Goal: Task Accomplishment & Management: Manage account settings

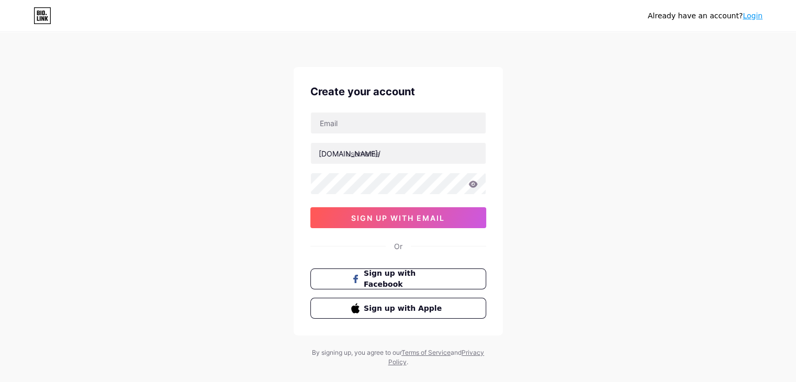
type input "douglasadams0012@gmail.com"
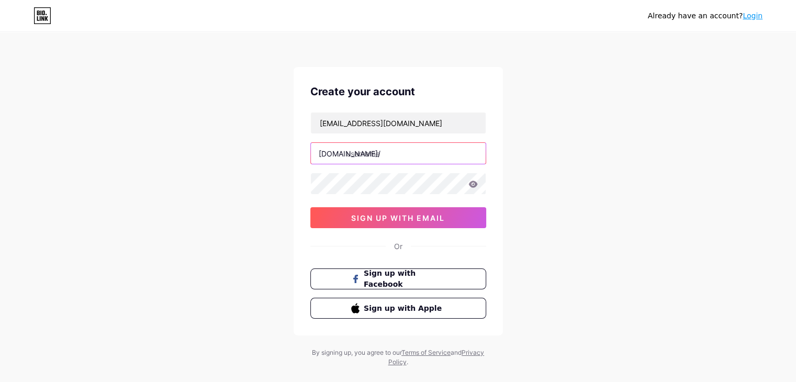
click at [366, 155] on input "text" at bounding box center [398, 153] width 175 height 21
type input "pigeonsmaster"
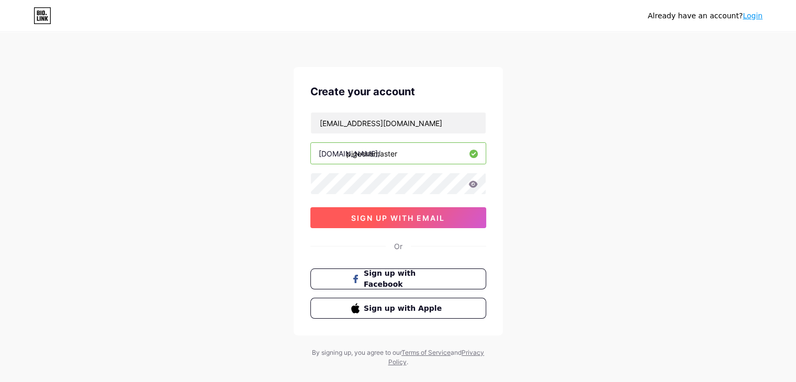
click span "sign up with email"
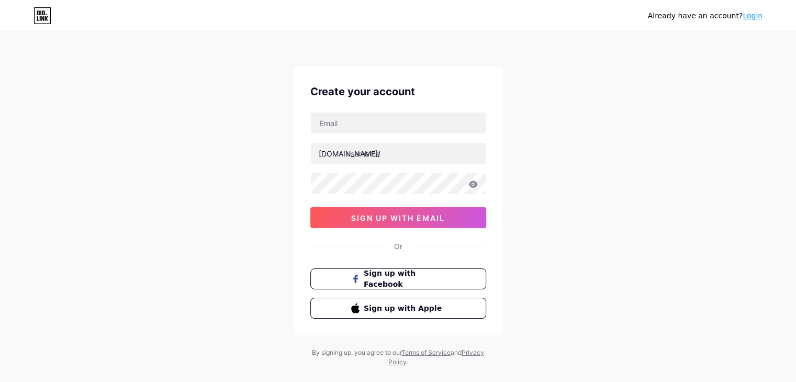
click at [601, 175] on div "Already have an account? Login Create your account bio.link/ sign up with email…" at bounding box center [398, 200] width 796 height 400
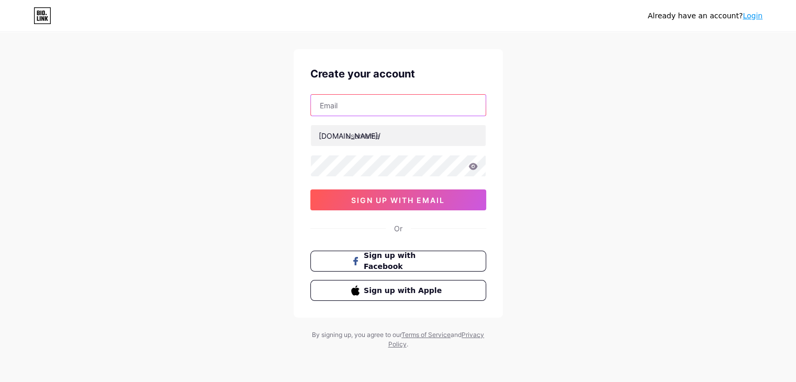
click at [377, 107] on input "text" at bounding box center [398, 105] width 175 height 21
paste input "pigeonmaster"
type input "pigeonmaster"
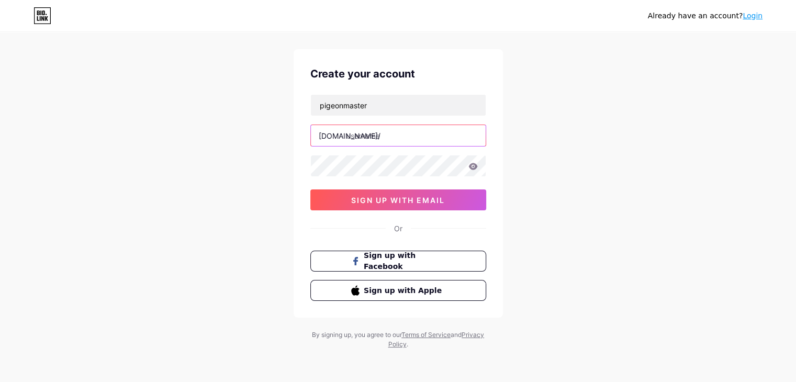
click at [366, 130] on input "text" at bounding box center [398, 135] width 175 height 21
type input "pigeonsmaster"
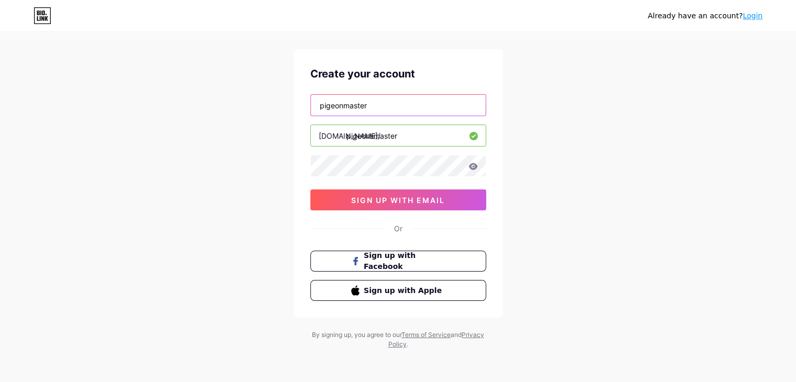
click at [377, 105] on input "pigeonmaster" at bounding box center [398, 105] width 175 height 21
click at [377, 105] on input "text" at bounding box center [398, 105] width 175 height 21
type input "[EMAIL_ADDRESS][DOMAIN_NAME]"
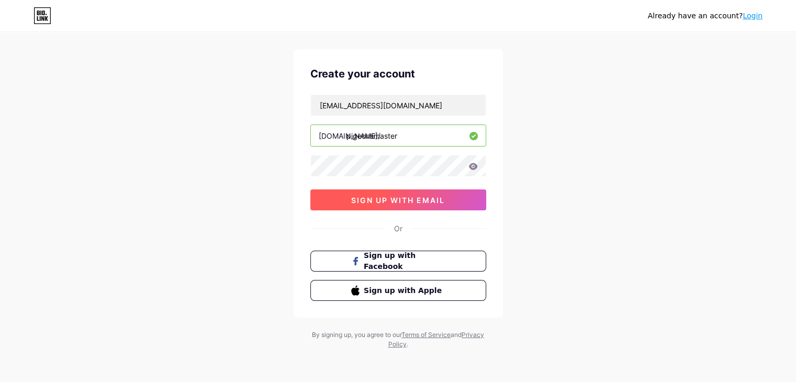
click at [420, 201] on span "sign up with email" at bounding box center [398, 200] width 94 height 9
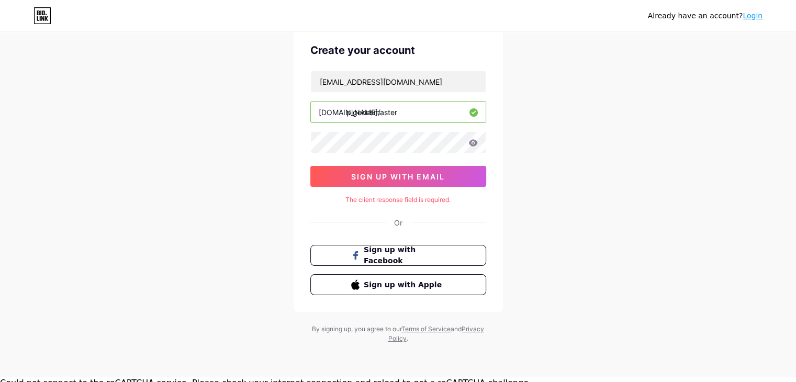
scroll to position [48, 0]
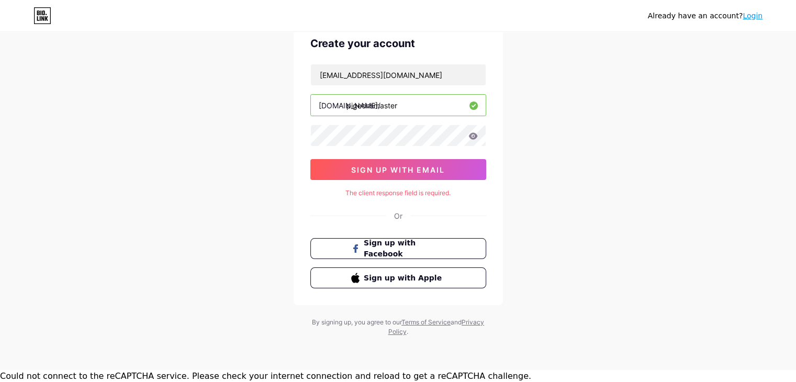
click at [425, 195] on div "The client response field is required." at bounding box center [398, 192] width 176 height 9
click at [418, 166] on span "sign up with email" at bounding box center [398, 169] width 94 height 9
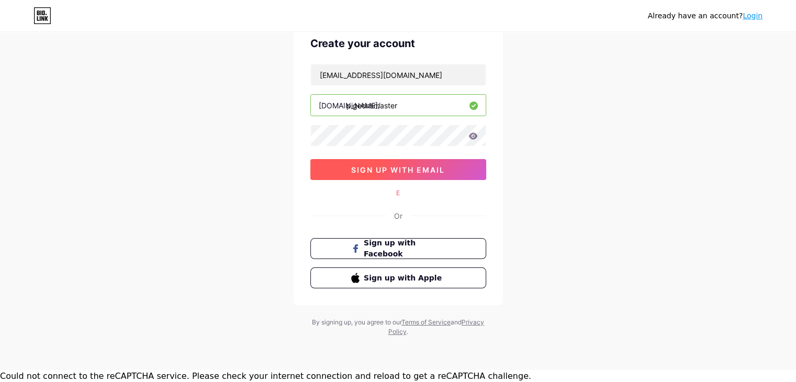
click at [406, 165] on span "sign up with email" at bounding box center [398, 169] width 94 height 9
click at [472, 137] on icon at bounding box center [472, 135] width 9 height 7
click at [466, 106] on input "pigeonsmaster" at bounding box center [398, 105] width 175 height 21
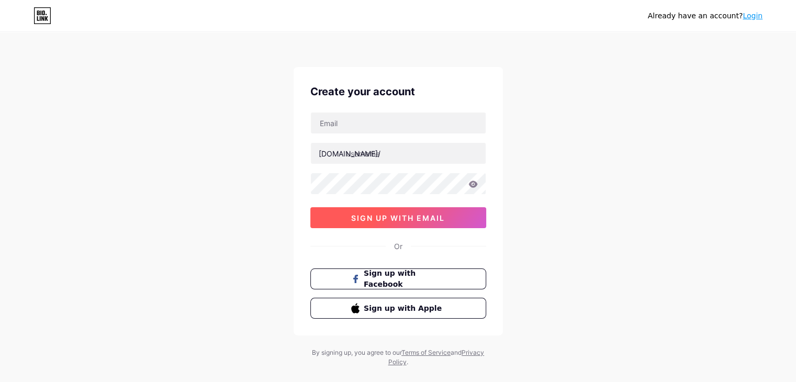
click at [390, 216] on span "sign up with email" at bounding box center [398, 217] width 94 height 9
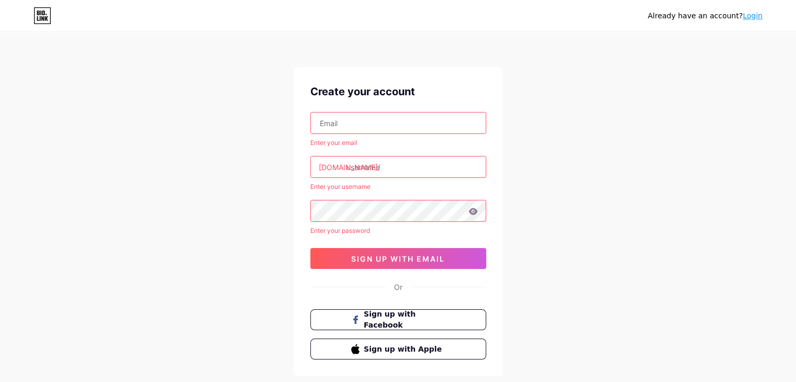
click at [383, 115] on input "text" at bounding box center [398, 122] width 175 height 21
type input "[EMAIL_ADDRESS][DOMAIN_NAME]"
click at [367, 166] on input "text" at bounding box center [398, 166] width 175 height 21
click at [387, 164] on input "text" at bounding box center [398, 166] width 175 height 21
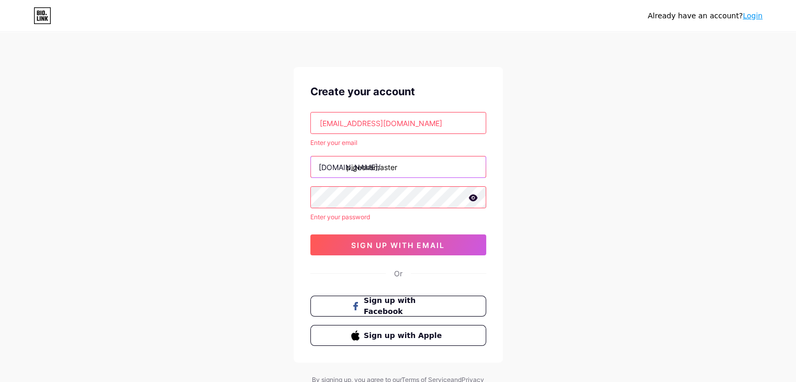
type input "pigeonsmaster"
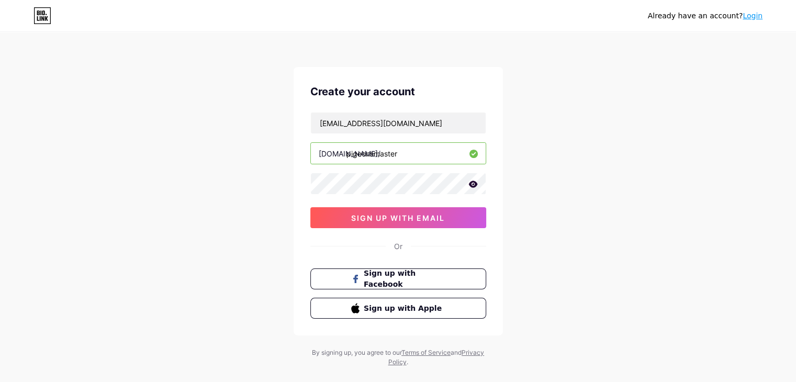
click at [452, 250] on div "Or" at bounding box center [398, 246] width 176 height 11
click at [444, 201] on div "[EMAIL_ADDRESS][DOMAIN_NAME] [DOMAIN_NAME]/ pigeonsmaster sign up with email" at bounding box center [398, 170] width 176 height 116
click at [427, 213] on span "sign up with email" at bounding box center [398, 217] width 94 height 9
click at [379, 124] on input "text" at bounding box center [398, 122] width 175 height 21
type input "[EMAIL_ADDRESS][DOMAIN_NAME]"
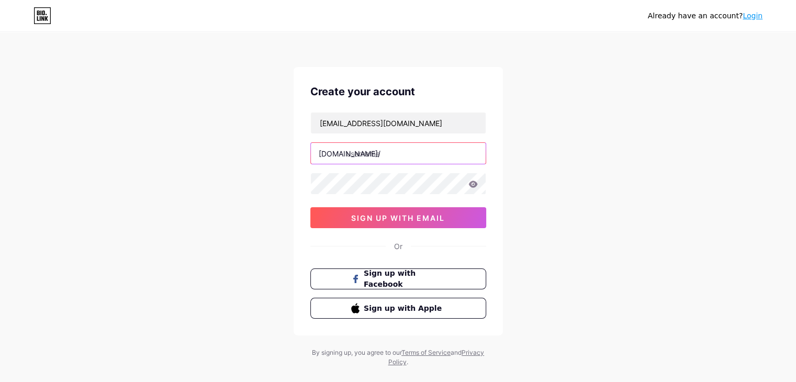
click at [399, 157] on input "text" at bounding box center [398, 153] width 175 height 21
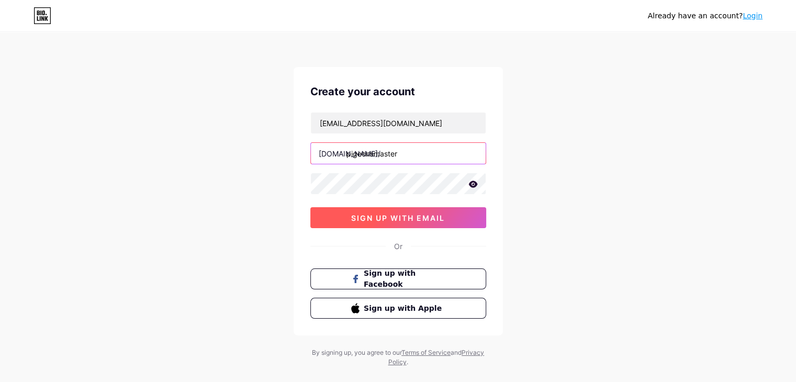
type input "pigeonsmaster"
click at [392, 218] on span "sign up with email" at bounding box center [398, 217] width 94 height 9
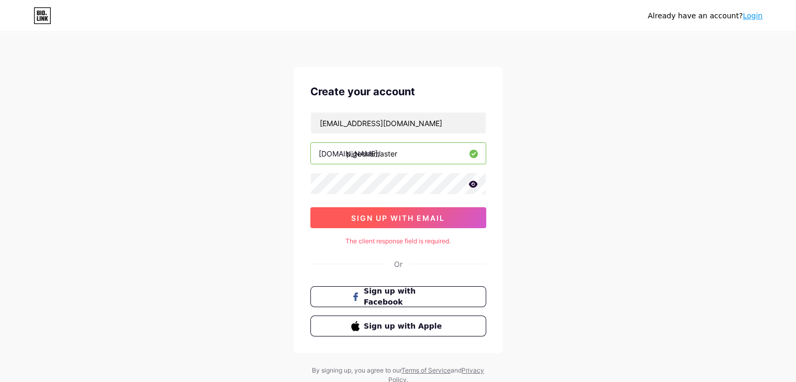
click at [392, 218] on span "sign up with email" at bounding box center [398, 217] width 94 height 9
click at [424, 221] on button "sign up with email" at bounding box center [398, 217] width 176 height 21
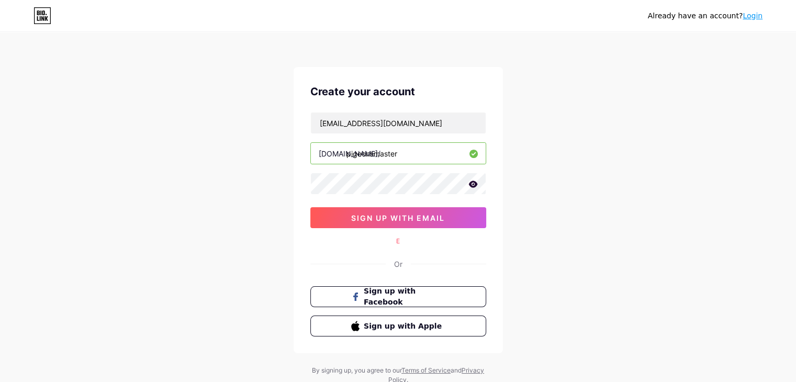
click at [748, 17] on link "Login" at bounding box center [752, 16] width 20 height 8
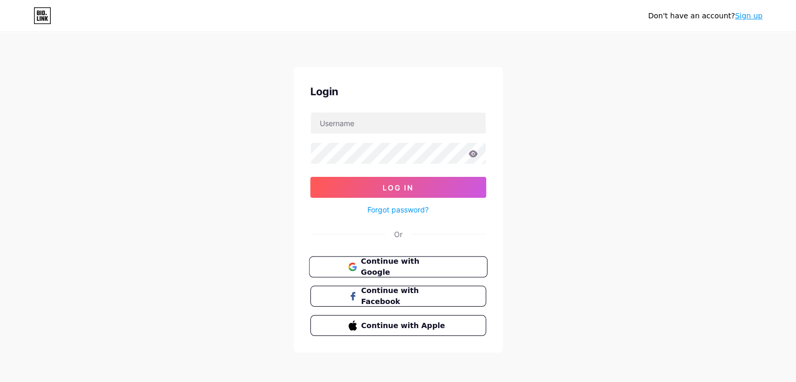
click at [373, 268] on span "Continue with Google" at bounding box center [403, 267] width 87 height 22
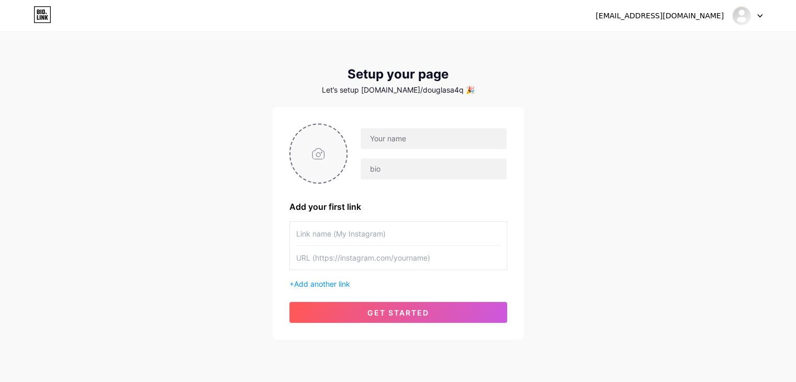
click at [320, 156] on input "file" at bounding box center [318, 153] width 56 height 58
type input "C:\fakepath\Untitled design (77).jpg"
click at [403, 145] on input "text" at bounding box center [432, 138] width 145 height 21
type input "["
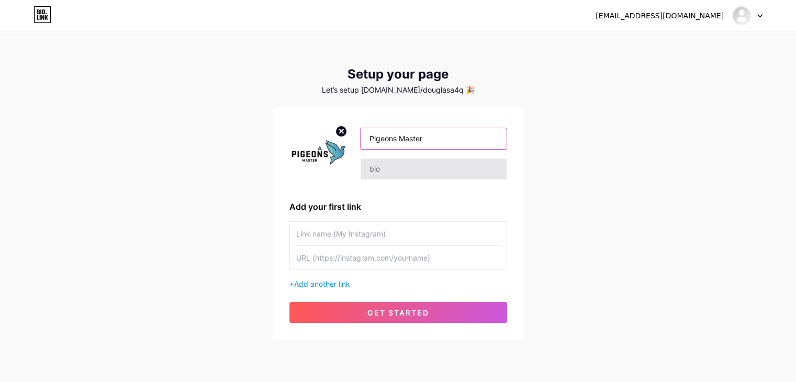
type input "Pigeons Master"
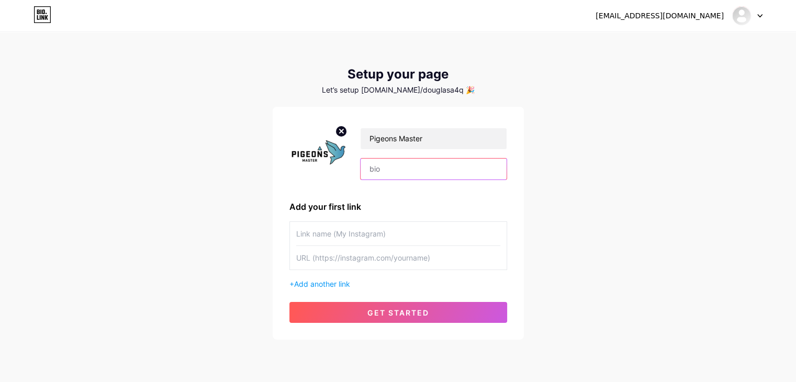
click at [434, 160] on input "text" at bounding box center [432, 168] width 145 height 21
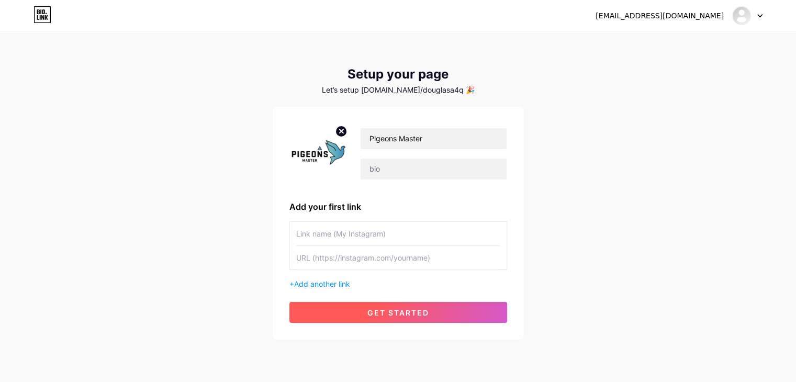
click at [364, 306] on button "get started" at bounding box center [398, 312] width 218 height 21
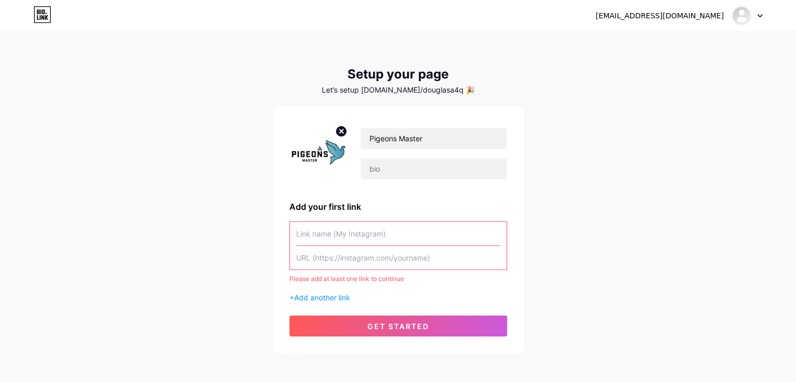
click at [354, 234] on input "text" at bounding box center [398, 234] width 204 height 24
click at [416, 260] on input "text" at bounding box center [398, 258] width 204 height 24
paste input "pigeonsmaster04/"
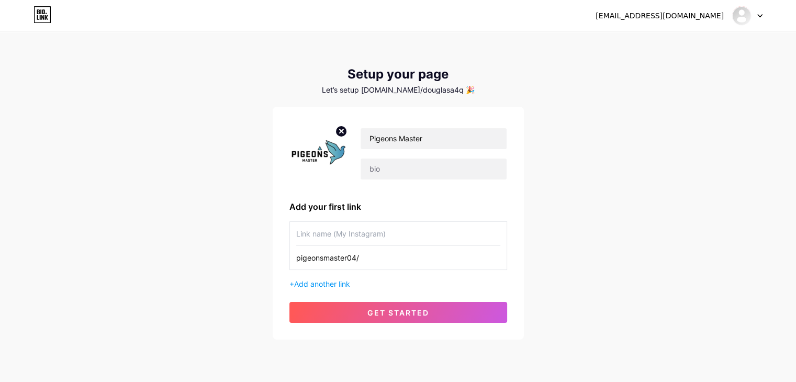
type input "pigeonsmaster04/"
click at [381, 224] on input "text" at bounding box center [398, 234] width 204 height 24
paste input "pigeonsmaster04/"
type input "pigeonsmaster04/"
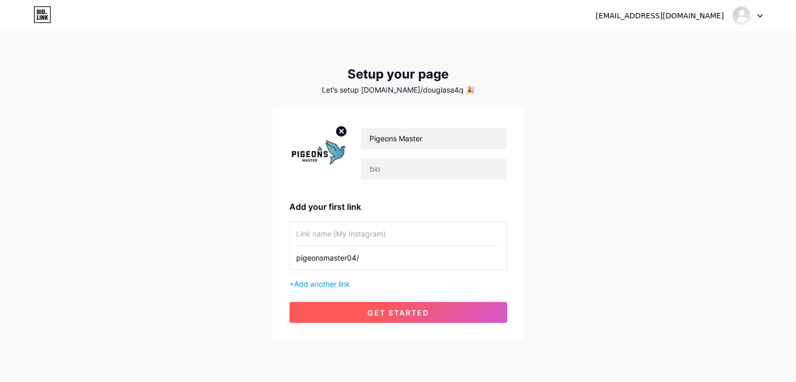
click at [390, 308] on span "get started" at bounding box center [398, 312] width 62 height 9
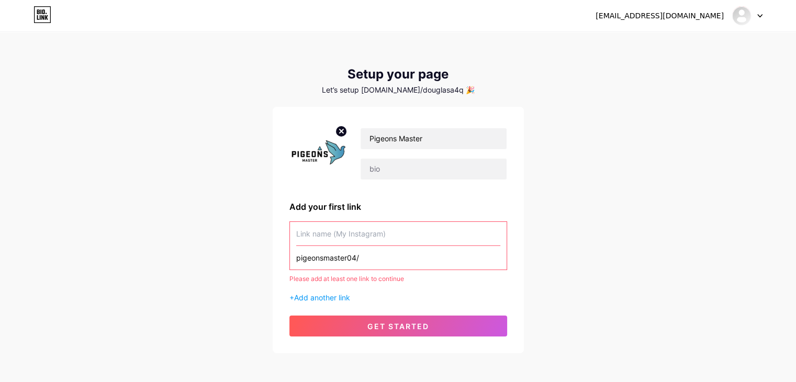
click at [359, 234] on input "text" at bounding box center [398, 234] width 204 height 24
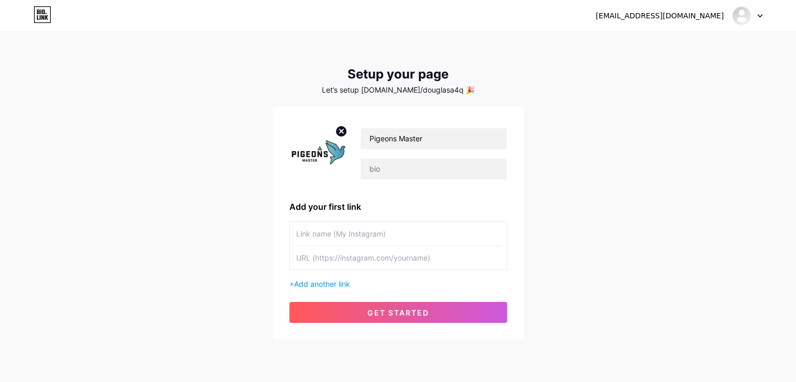
click at [357, 237] on input "text" at bounding box center [398, 234] width 204 height 24
type input "Pigeons Master"
click at [371, 261] on input "text" at bounding box center [398, 258] width 204 height 24
paste input "pigeonsmaster04/"
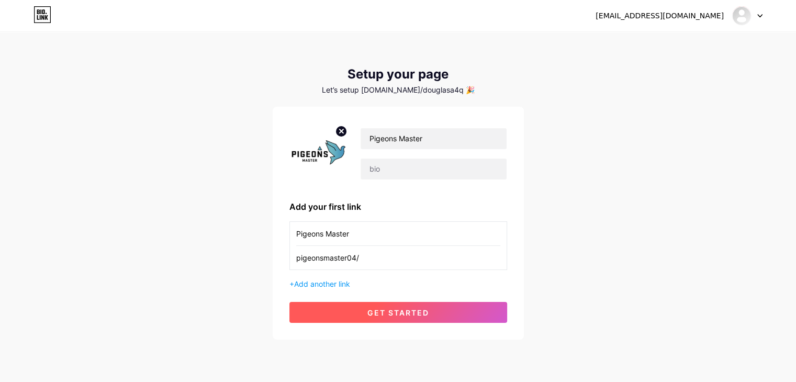
click at [371, 314] on span "get started" at bounding box center [398, 312] width 62 height 9
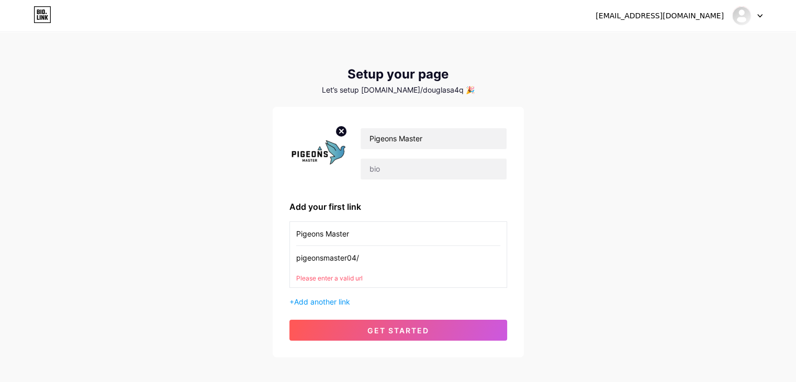
click at [354, 255] on input "pigeonsmaster04/" at bounding box center [398, 258] width 204 height 24
paste input "https://www.instagram.com/"
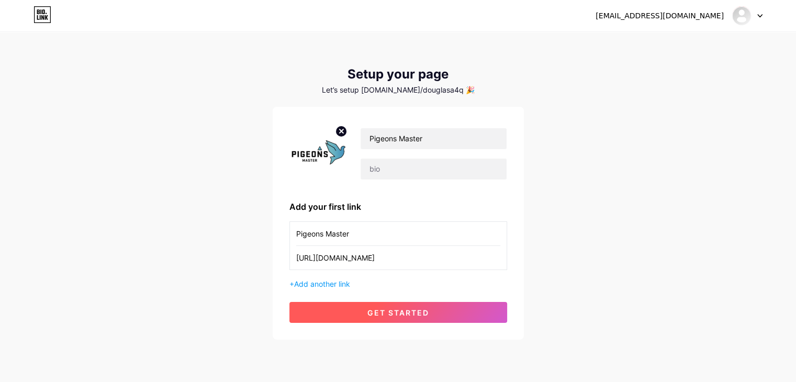
type input "[URL][DOMAIN_NAME]"
click at [398, 313] on span "get started" at bounding box center [398, 312] width 62 height 9
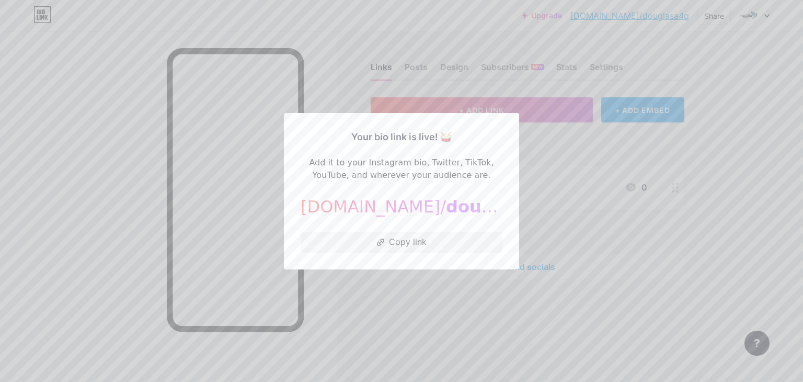
click at [647, 139] on div at bounding box center [401, 191] width 803 height 382
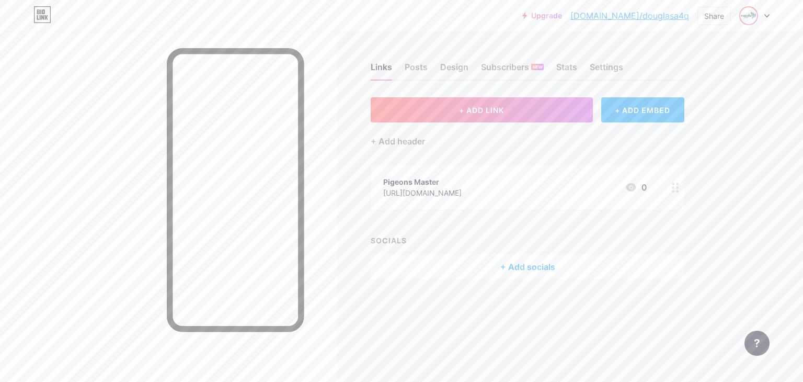
click at [746, 14] on img at bounding box center [749, 15] width 17 height 17
click at [685, 66] on div "Pigeons Master" at bounding box center [710, 63] width 81 height 8
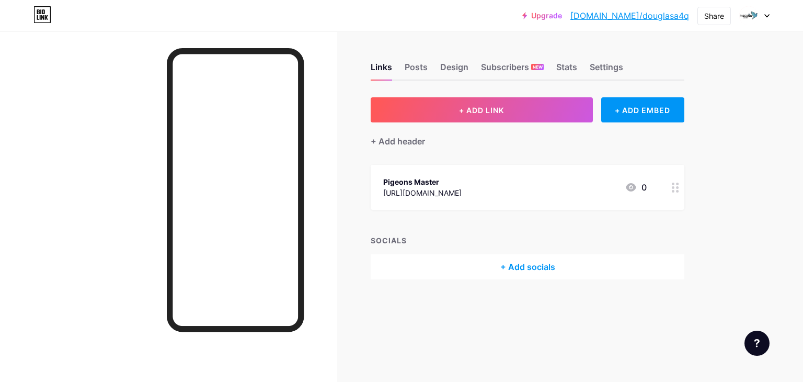
click at [518, 260] on div "+ Add socials" at bounding box center [528, 266] width 314 height 25
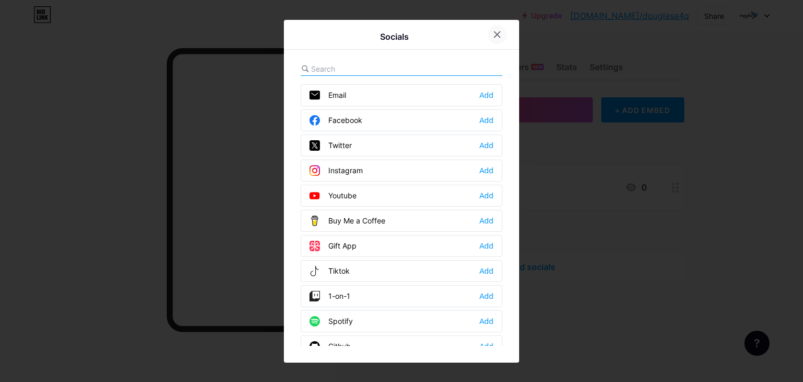
click at [495, 35] on icon at bounding box center [498, 34] width 6 height 6
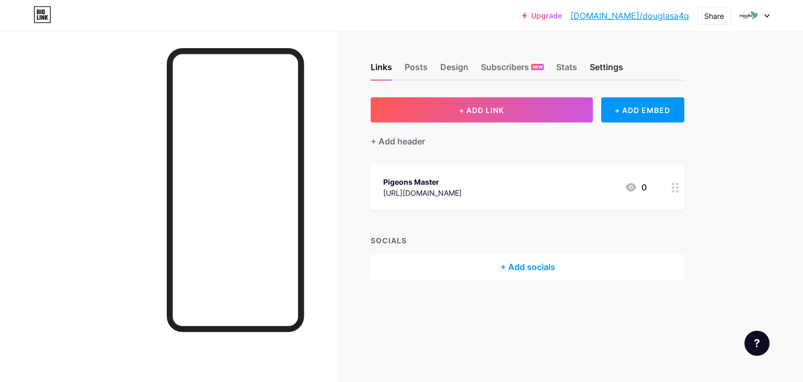
click at [609, 64] on div "Settings" at bounding box center [606, 70] width 33 height 19
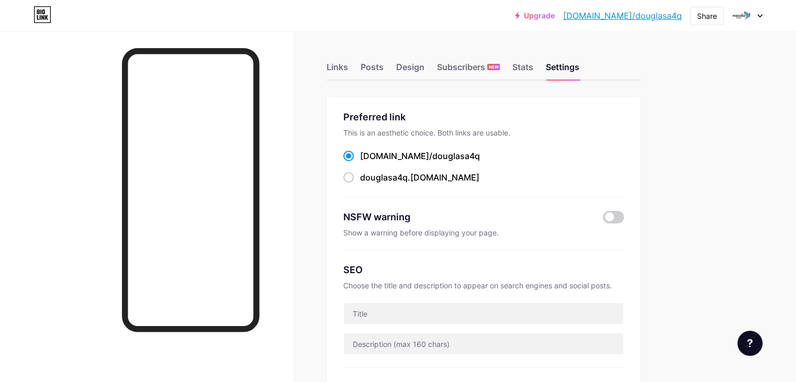
click at [383, 71] on div "Posts" at bounding box center [371, 70] width 23 height 19
click at [383, 64] on div "Posts" at bounding box center [371, 70] width 23 height 19
click at [348, 62] on div "Links" at bounding box center [336, 70] width 21 height 19
click at [744, 16] on img at bounding box center [741, 16] width 20 height 20
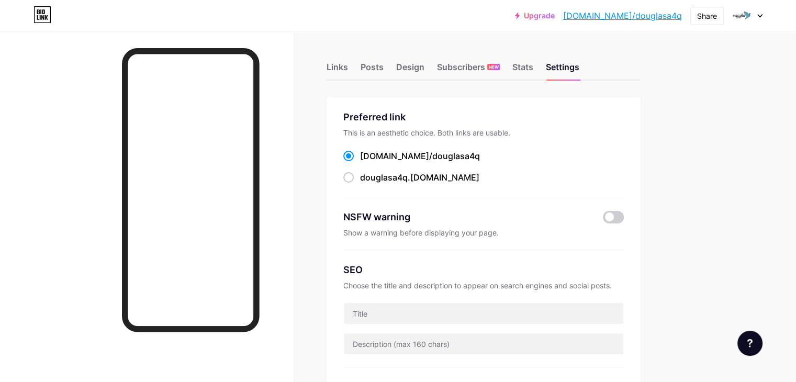
click at [747, 16] on img at bounding box center [741, 16] width 20 height 20
click at [742, 14] on img at bounding box center [741, 16] width 20 height 20
click at [383, 69] on div "Posts" at bounding box center [371, 70] width 23 height 19
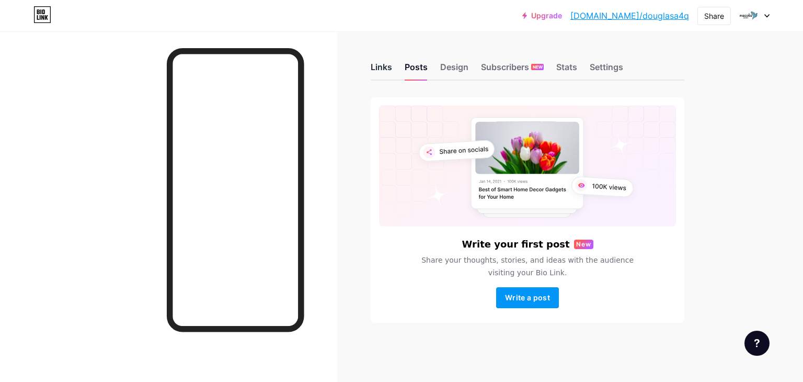
click at [385, 63] on div "Links" at bounding box center [381, 70] width 21 height 19
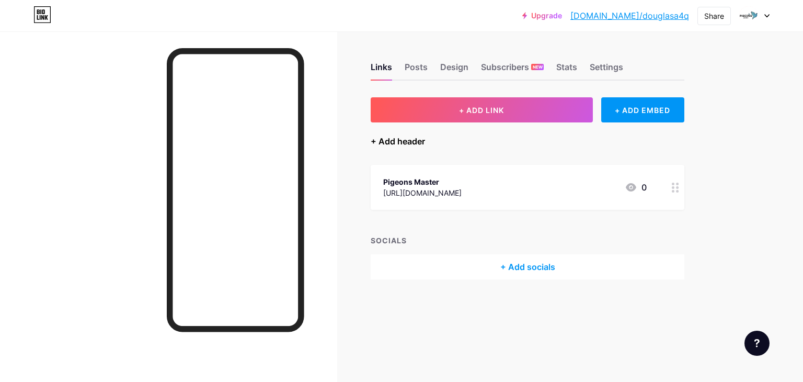
click at [386, 138] on div "+ Add header" at bounding box center [398, 141] width 54 height 13
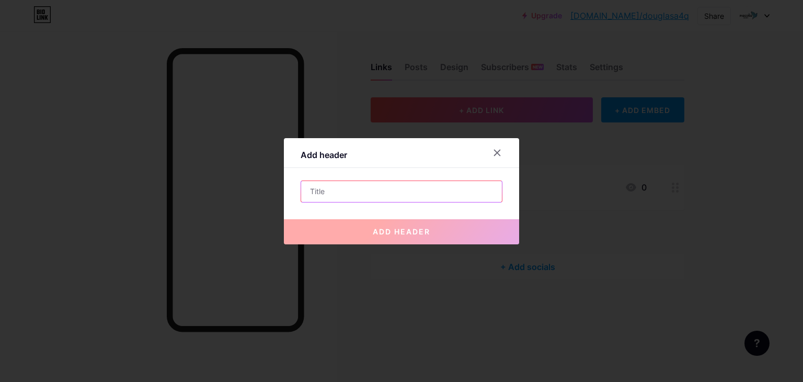
click at [343, 195] on input "text" at bounding box center [401, 191] width 201 height 21
click at [497, 149] on icon at bounding box center [497, 153] width 8 height 8
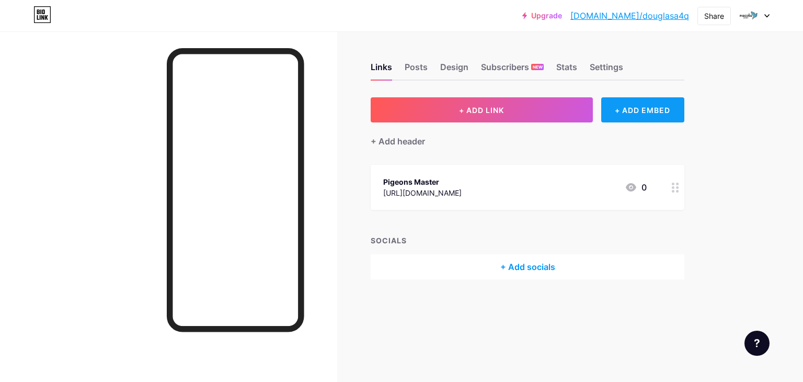
click at [628, 104] on div "+ ADD EMBED" at bounding box center [643, 109] width 83 height 25
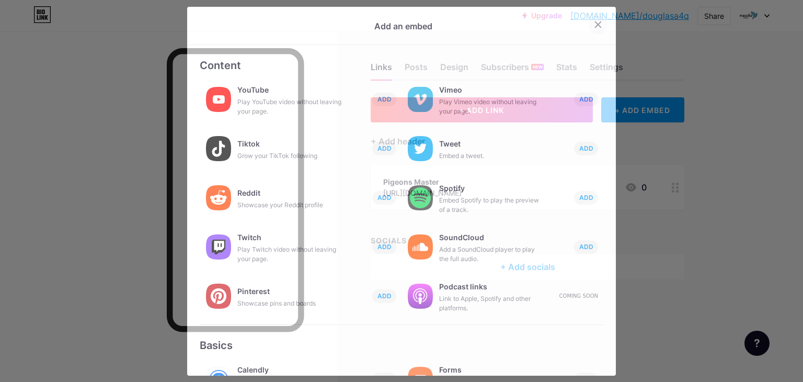
click at [594, 20] on icon at bounding box center [598, 24] width 8 height 8
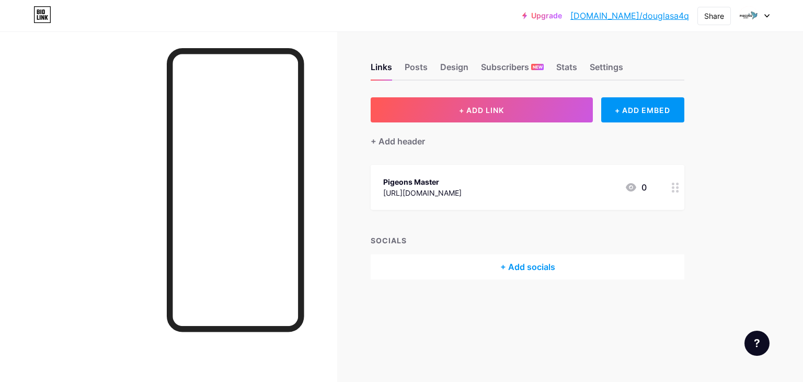
click at [675, 184] on icon at bounding box center [675, 188] width 7 height 10
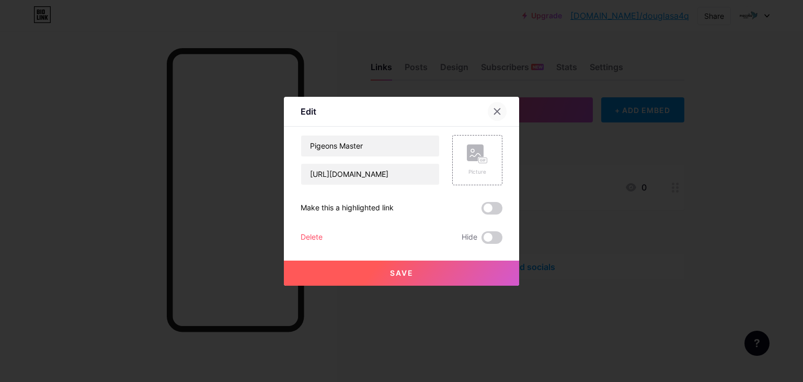
click at [493, 112] on icon at bounding box center [497, 111] width 8 height 8
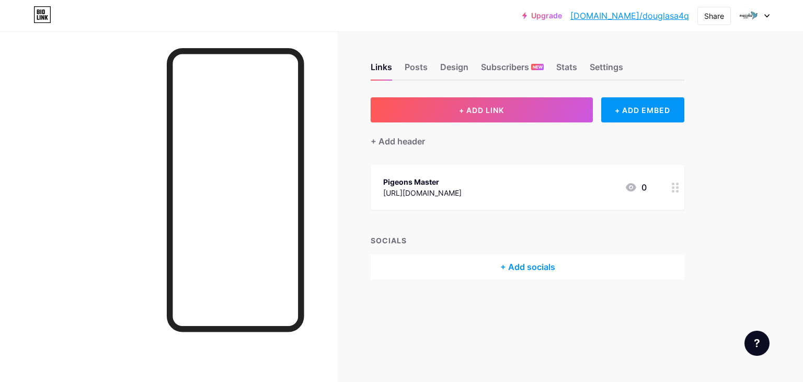
click at [538, 274] on div "+ Add socials" at bounding box center [528, 266] width 314 height 25
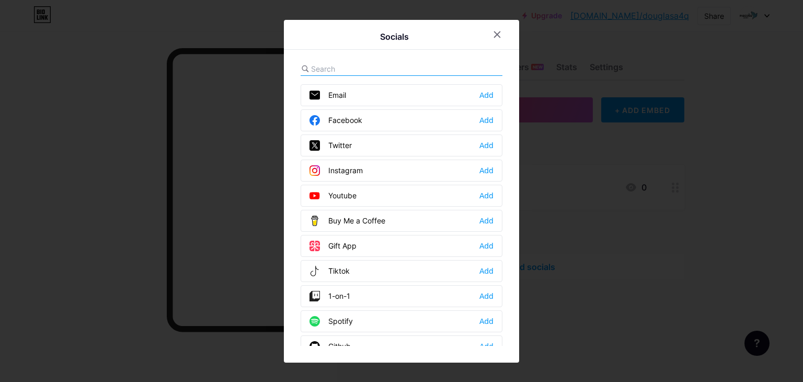
click at [369, 67] on input "text" at bounding box center [369, 68] width 116 height 11
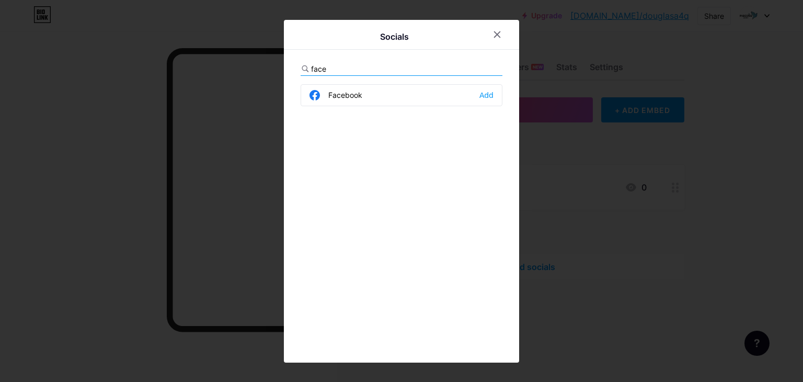
type input "face"
click at [358, 98] on div "Facebook Add" at bounding box center [402, 95] width 202 height 22
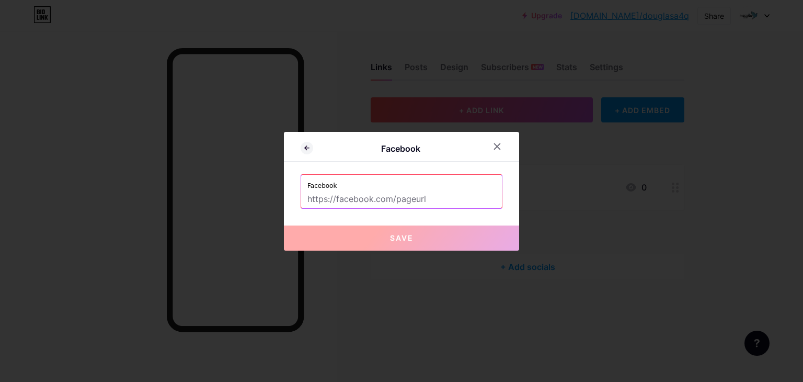
click at [360, 182] on label "Facebook" at bounding box center [402, 183] width 188 height 16
click at [377, 199] on input "text" at bounding box center [402, 199] width 188 height 18
paste input "[URL][DOMAIN_NAME]"
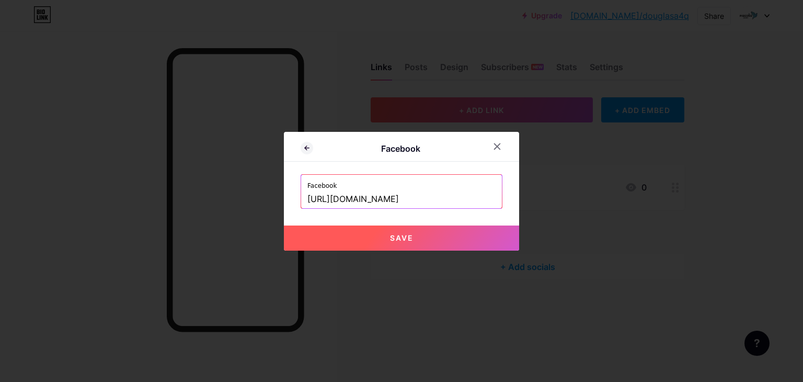
scroll to position [0, 12]
type input "[URL][DOMAIN_NAME]"
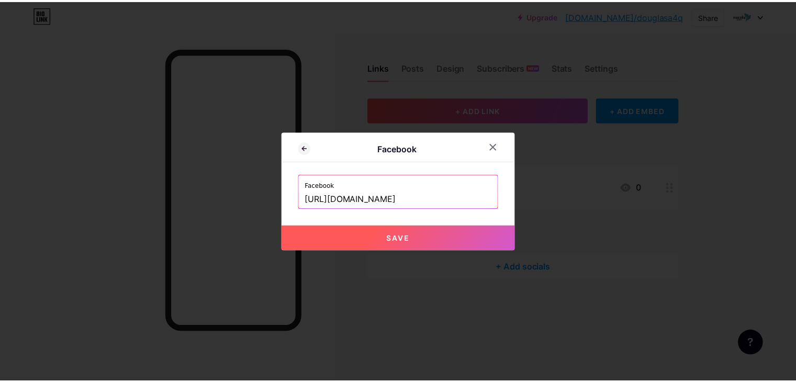
scroll to position [0, 0]
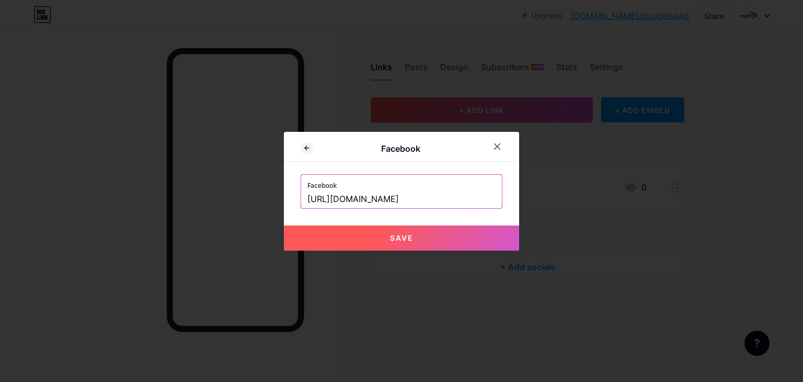
click at [461, 233] on button "Save" at bounding box center [401, 237] width 235 height 25
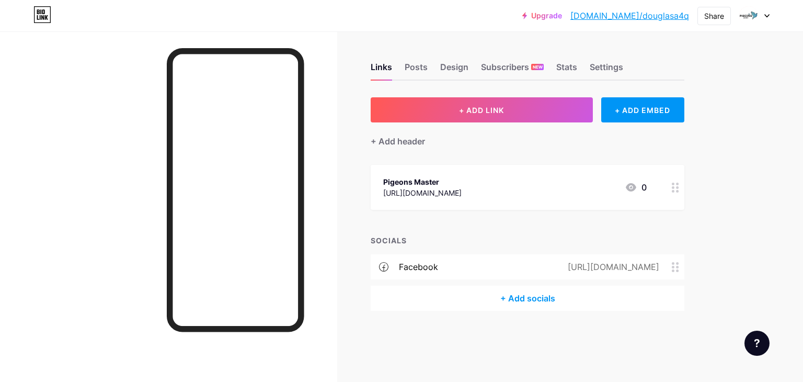
click at [536, 305] on div "+ Add socials" at bounding box center [528, 298] width 314 height 25
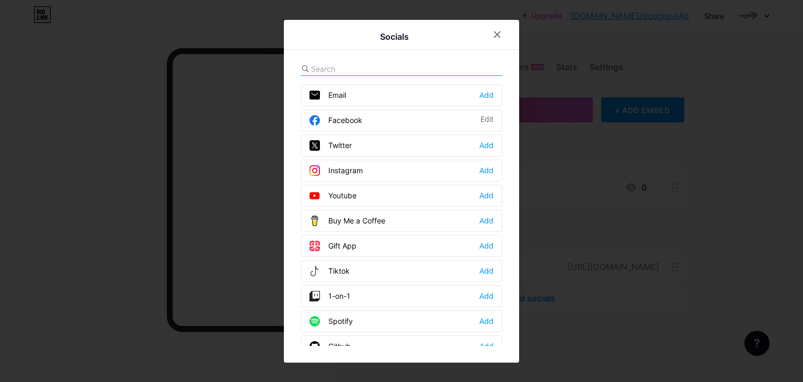
click at [376, 66] on input "text" at bounding box center [369, 68] width 116 height 11
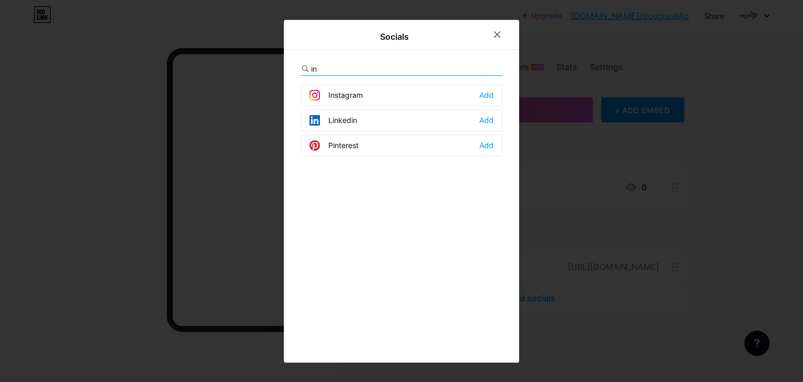
type input "in"
click at [354, 98] on div "Instagram" at bounding box center [336, 95] width 53 height 10
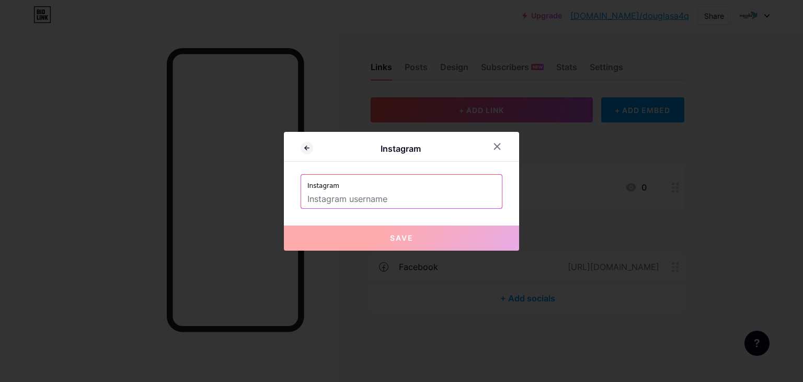
click at [402, 200] on input "text" at bounding box center [402, 199] width 188 height 18
paste input "[URL][DOMAIN_NAME]"
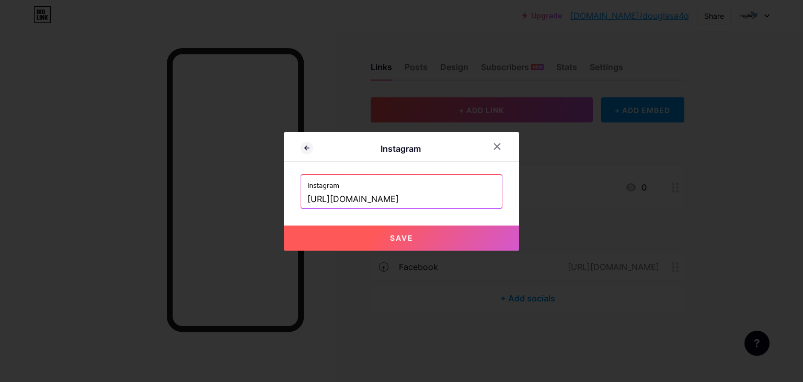
click at [390, 234] on span "Save" at bounding box center [402, 237] width 24 height 9
type input "https://instagram.com/https://www.instagram.com/pigeonsmaster04/"
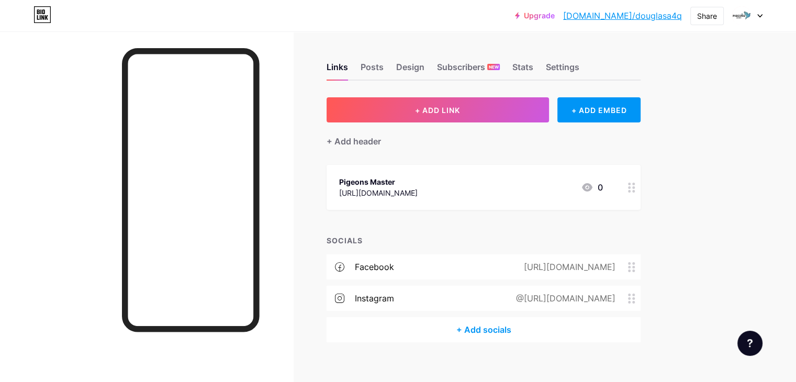
click at [522, 328] on div "+ Add socials" at bounding box center [483, 329] width 314 height 25
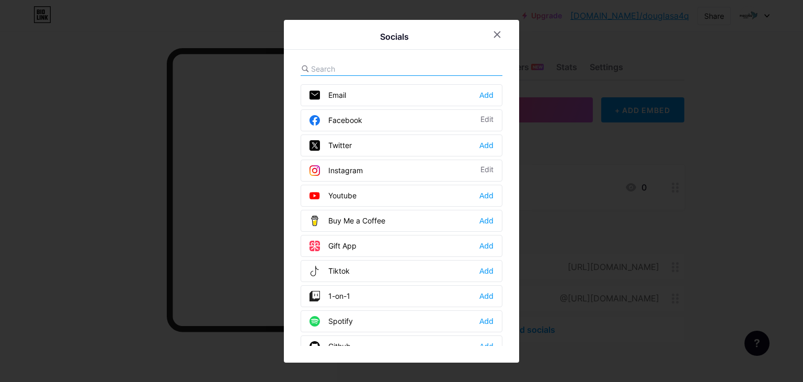
click at [367, 67] on input "text" at bounding box center [369, 68] width 116 height 11
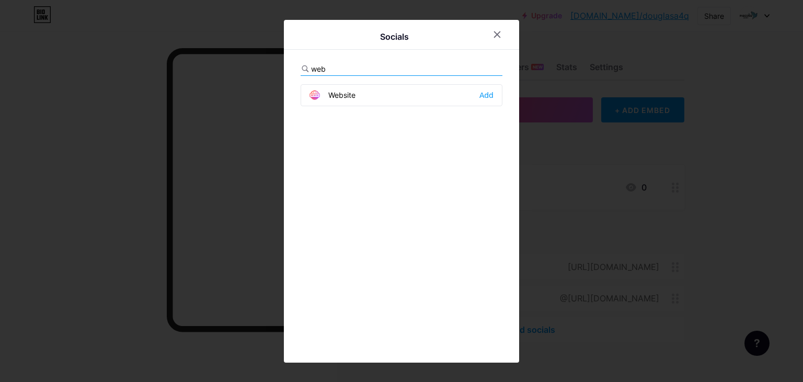
type input "web"
click at [357, 95] on div "Website Add" at bounding box center [402, 95] width 202 height 22
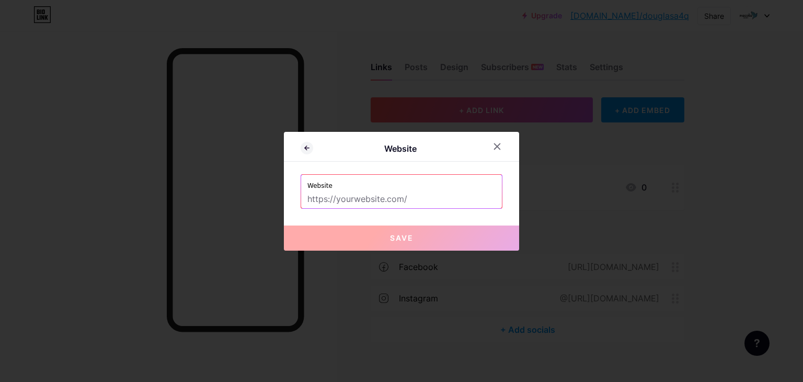
click at [414, 201] on input "text" at bounding box center [402, 199] width 188 height 18
paste input "[URL][DOMAIN_NAME]"
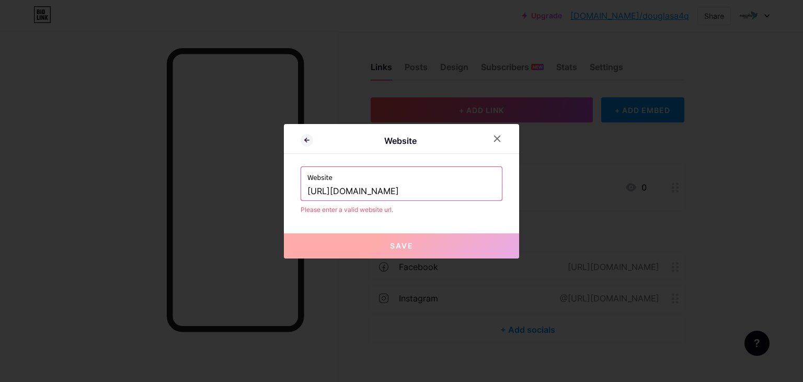
type input "[URL][DOMAIN_NAME]"
click at [353, 236] on button "Save" at bounding box center [401, 245] width 235 height 25
click at [421, 187] on input "[URL][DOMAIN_NAME]" at bounding box center [402, 192] width 188 height 18
click at [423, 243] on button "Save" at bounding box center [401, 245] width 235 height 25
click at [417, 190] on input "[URL][DOMAIN_NAME]" at bounding box center [402, 192] width 188 height 18
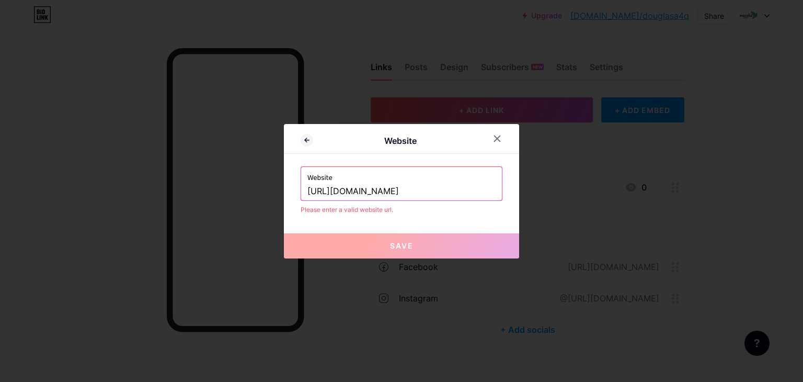
click at [417, 190] on input "[URL][DOMAIN_NAME]" at bounding box center [402, 192] width 188 height 18
paste input "[URL][DOMAIN_NAME]"
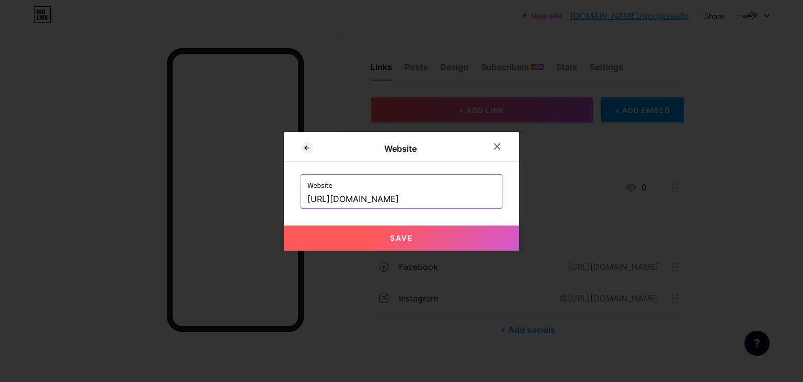
type input "[URL][DOMAIN_NAME]"
click at [405, 234] on span "Save" at bounding box center [402, 237] width 24 height 9
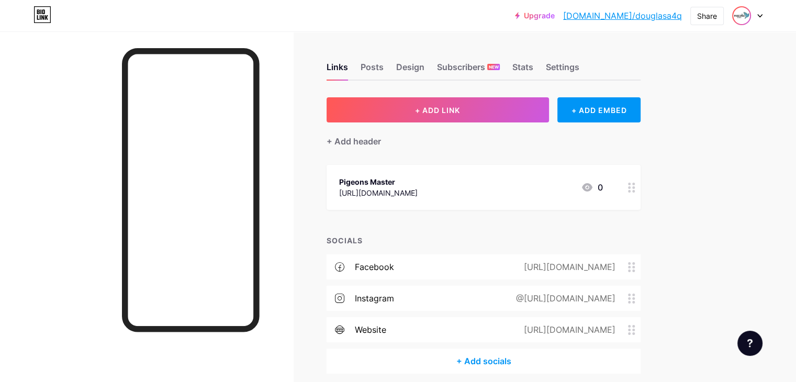
click at [745, 15] on img at bounding box center [741, 15] width 17 height 17
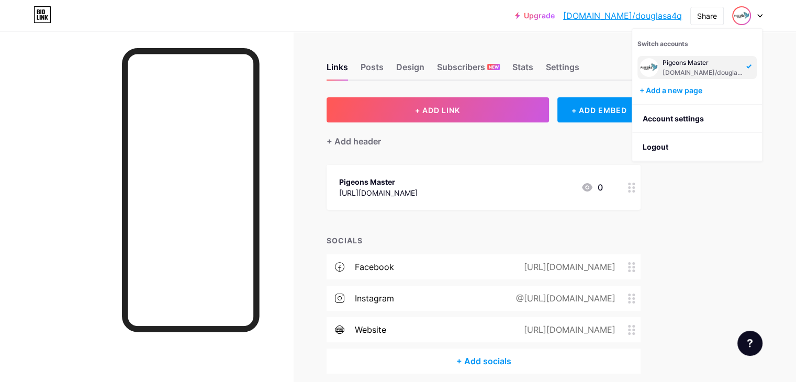
click at [674, 72] on div "[DOMAIN_NAME]/douglasa4q" at bounding box center [702, 73] width 81 height 8
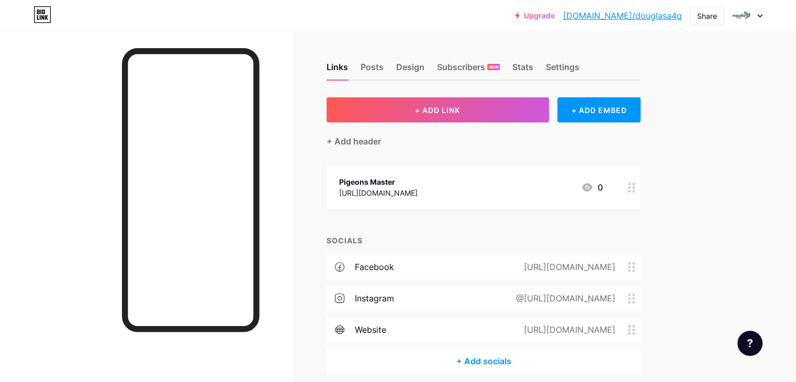
click at [684, 255] on div "Links Posts Design Subscribers NEW Stats Settings + ADD LINK + ADD EMBED + Add …" at bounding box center [342, 228] width 684 height 394
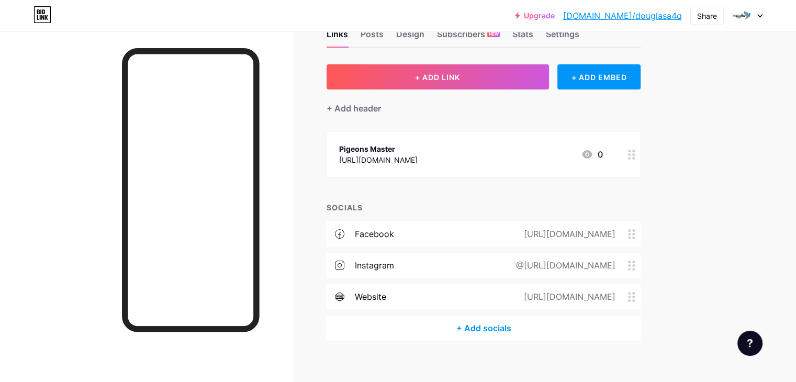
scroll to position [33, 0]
drag, startPoint x: 569, startPoint y: 148, endPoint x: 524, endPoint y: 154, distance: 45.4
click at [524, 154] on div "Pigeons Master [URL][DOMAIN_NAME] 0" at bounding box center [471, 154] width 264 height 24
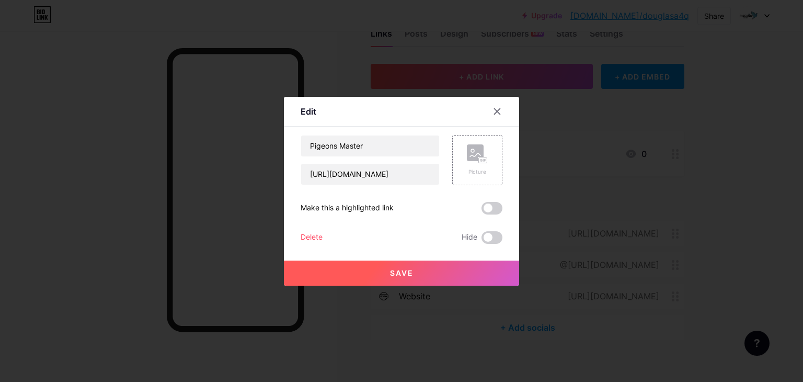
drag, startPoint x: 695, startPoint y: 183, endPoint x: 504, endPoint y: 99, distance: 208.9
click at [695, 184] on div at bounding box center [401, 191] width 803 height 382
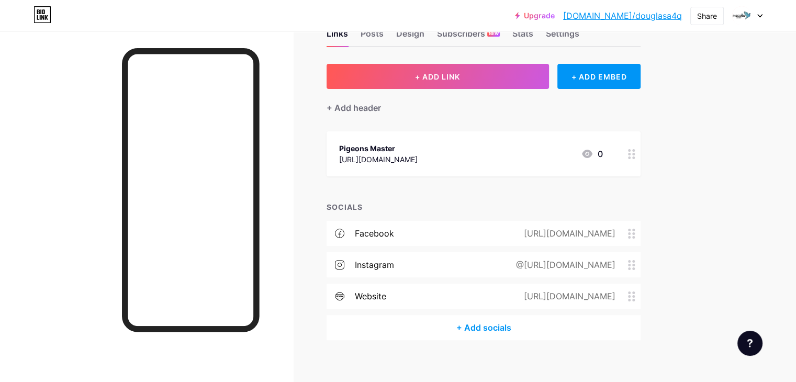
click at [593, 151] on icon at bounding box center [587, 154] width 13 height 13
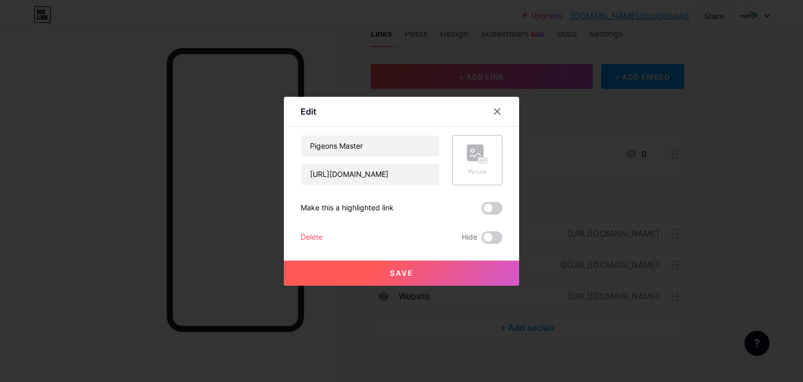
click at [472, 160] on rect at bounding box center [475, 152] width 17 height 17
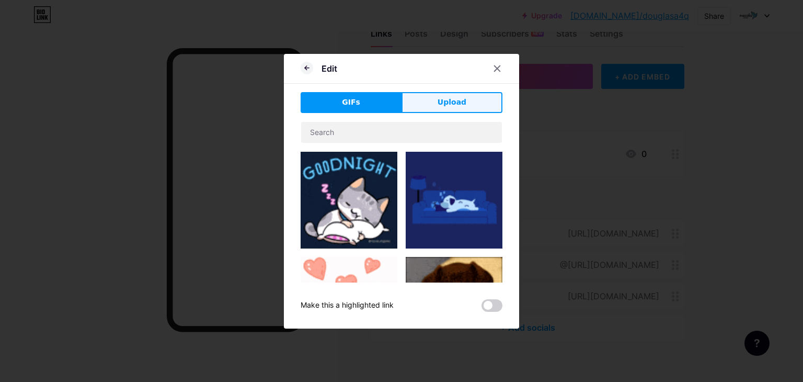
click at [427, 98] on button "Upload" at bounding box center [452, 102] width 101 height 21
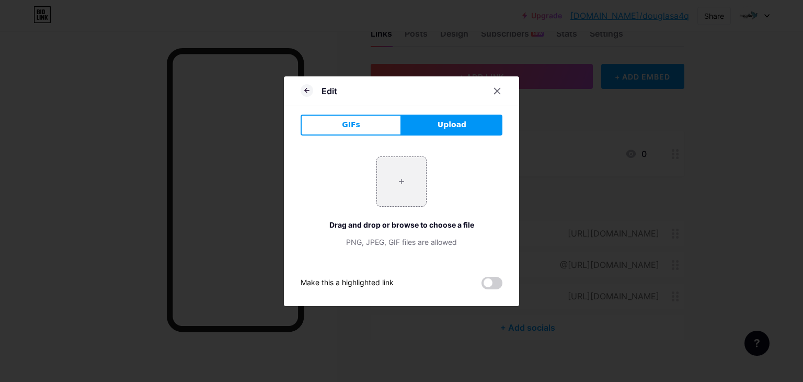
click at [389, 221] on div "Drag and drop or browse to choose a file" at bounding box center [402, 224] width 202 height 11
click at [400, 174] on input "file" at bounding box center [401, 181] width 49 height 49
type input "C:\fakepath\Untitled design (77).jpg"
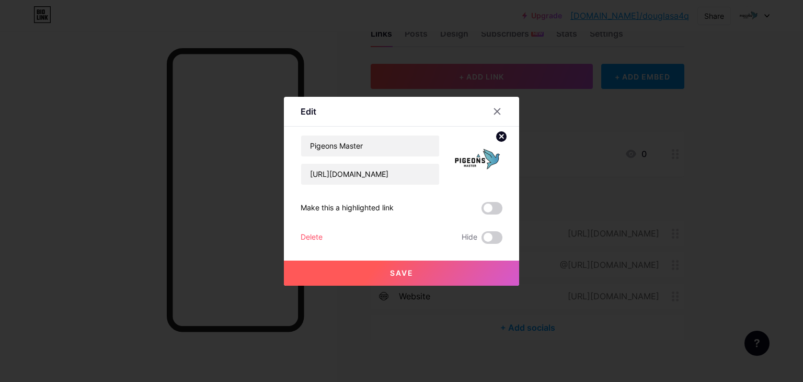
click at [394, 267] on button "Save" at bounding box center [401, 272] width 235 height 25
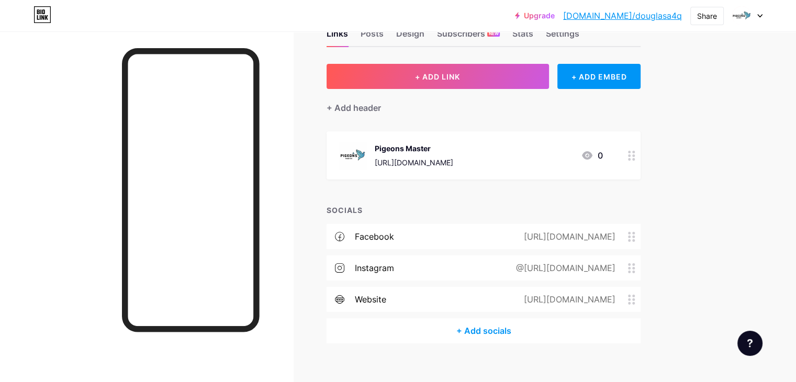
scroll to position [0, 0]
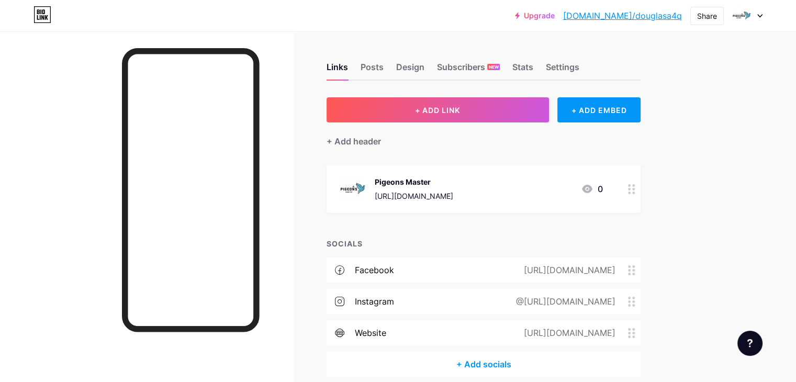
click at [640, 18] on link "[DOMAIN_NAME]/douglasa4q" at bounding box center [622, 15] width 119 height 13
click at [366, 195] on img at bounding box center [352, 188] width 27 height 27
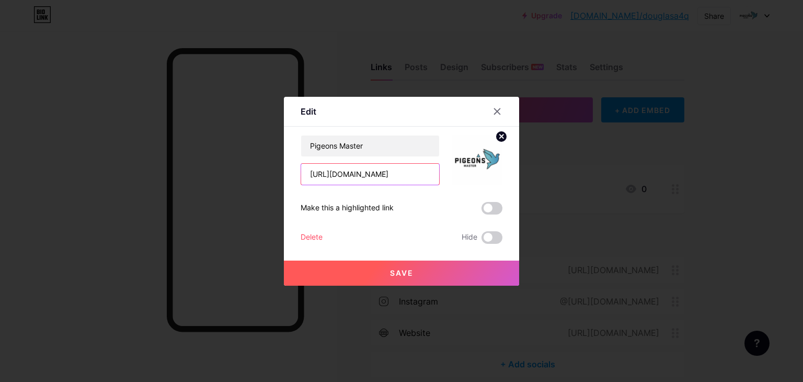
click at [353, 170] on input "https://www.instagram.com/pigeonsmaster04/" at bounding box center [370, 174] width 138 height 21
click at [360, 176] on input "https://www.instagram.com/pigeonsmaster04/" at bounding box center [370, 174] width 138 height 21
paste input "pigeonsmaster.ca"
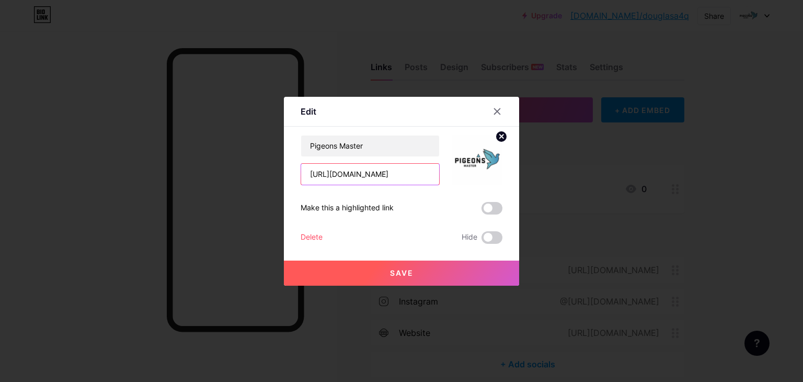
type input "https://pigeonsmaster.ca/"
drag, startPoint x: 649, startPoint y: 223, endPoint x: 649, endPoint y: 217, distance: 6.3
click at [649, 222] on div at bounding box center [401, 191] width 803 height 382
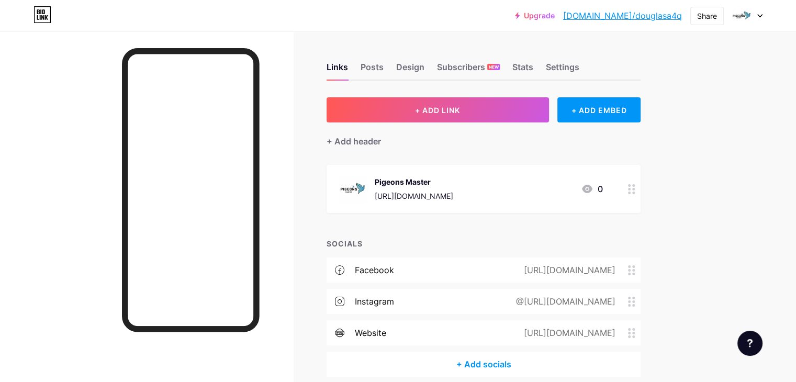
click at [453, 193] on div "https://www.instagram.com/pigeonsmaster04/" at bounding box center [414, 195] width 78 height 11
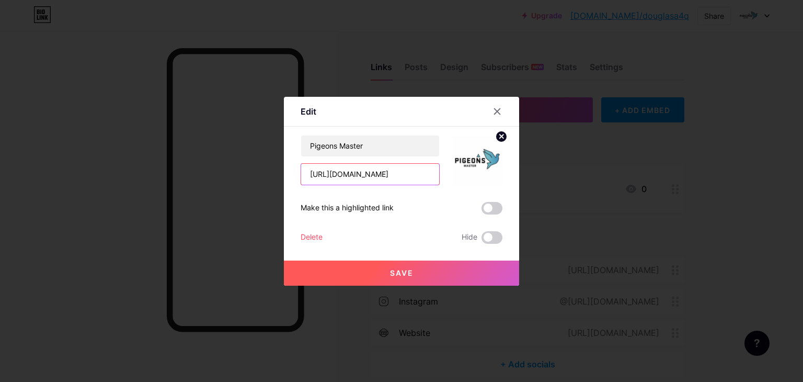
click at [378, 178] on input "https://www.instagram.com/pigeonsmaster04/" at bounding box center [370, 174] width 138 height 21
paste input "pigeonsmaster.ca"
type input "https://pigeonsmaster.ca/"
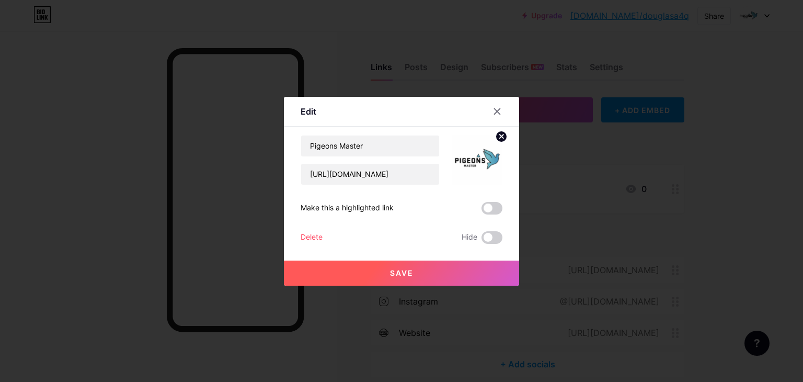
click at [318, 279] on button "Save" at bounding box center [401, 272] width 235 height 25
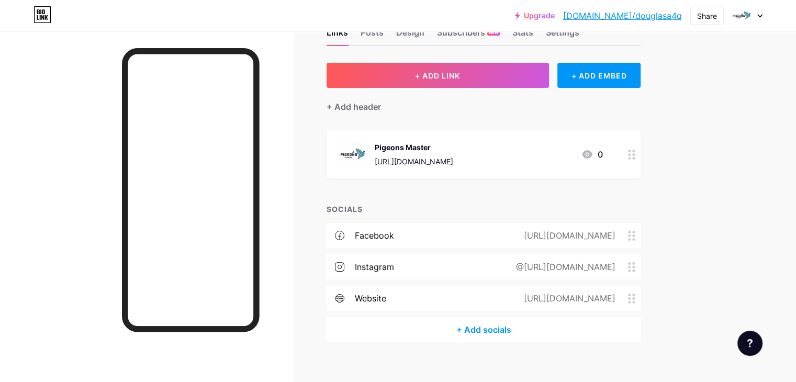
scroll to position [46, 0]
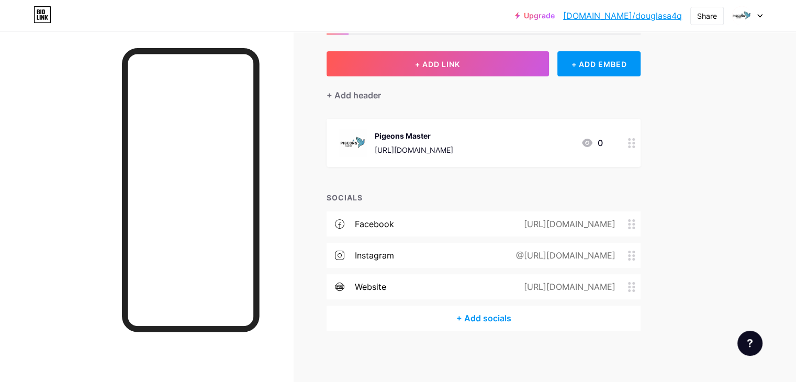
click at [635, 282] on icon at bounding box center [631, 287] width 7 height 10
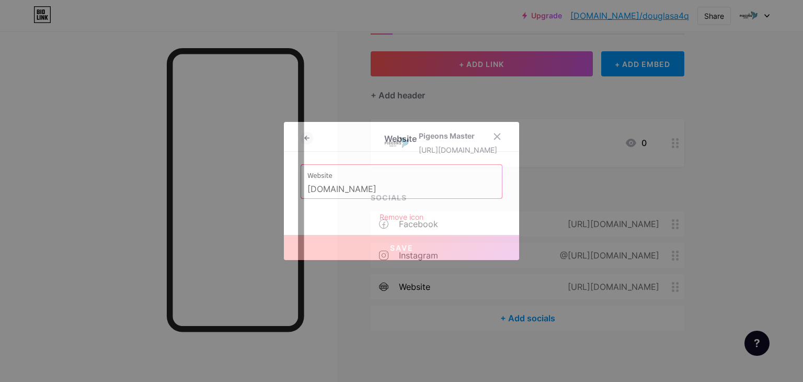
click at [393, 218] on div "Remove icon" at bounding box center [402, 216] width 202 height 11
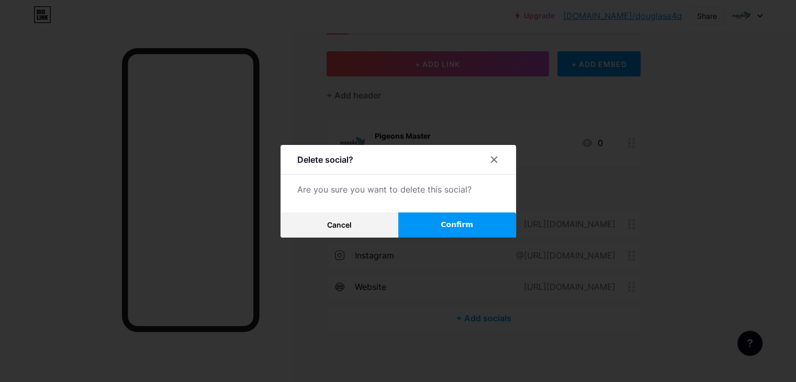
click at [468, 218] on button "Confirm" at bounding box center [457, 224] width 118 height 25
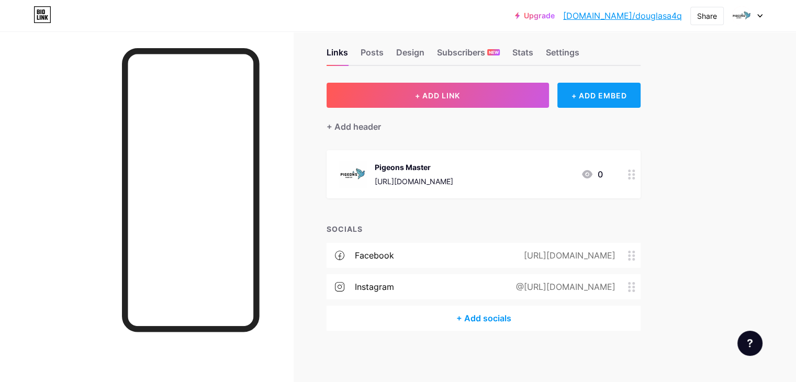
click at [640, 94] on div "+ ADD EMBED" at bounding box center [598, 95] width 83 height 25
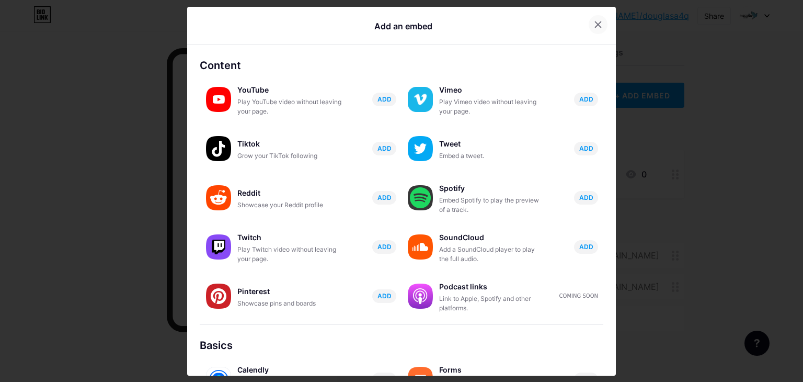
click at [594, 25] on icon at bounding box center [598, 24] width 8 height 8
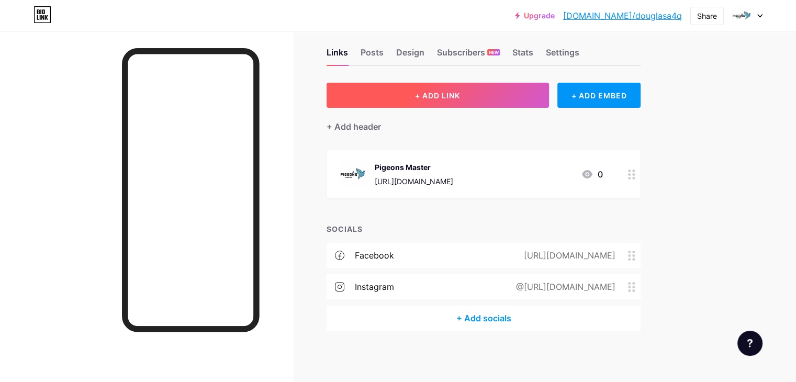
click at [460, 99] on span "+ ADD LINK" at bounding box center [437, 95] width 45 height 9
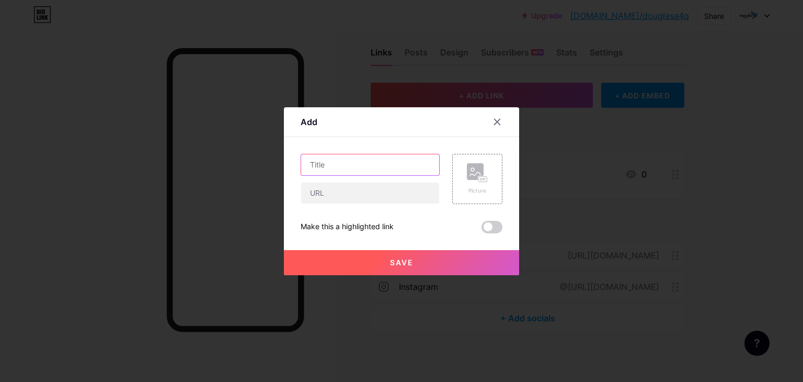
click at [388, 162] on input "text" at bounding box center [370, 164] width 138 height 21
click at [493, 121] on icon at bounding box center [497, 122] width 8 height 8
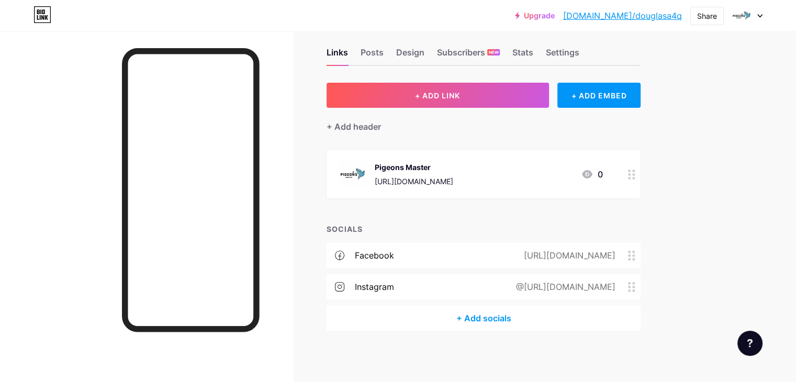
click at [635, 254] on circle at bounding box center [633, 255] width 3 height 3
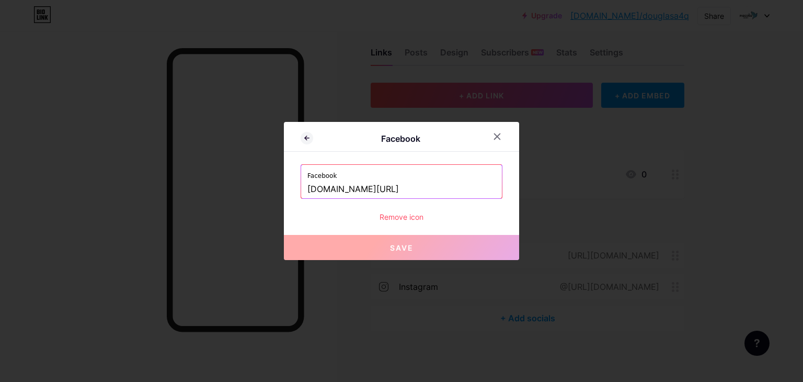
click at [427, 250] on button "Save" at bounding box center [401, 247] width 235 height 25
click at [390, 213] on div "Remove icon" at bounding box center [402, 216] width 202 height 11
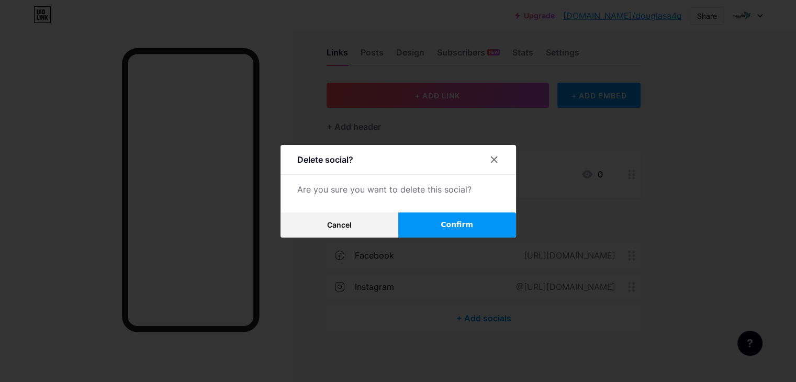
click at [462, 223] on span "Confirm" at bounding box center [456, 224] width 32 height 11
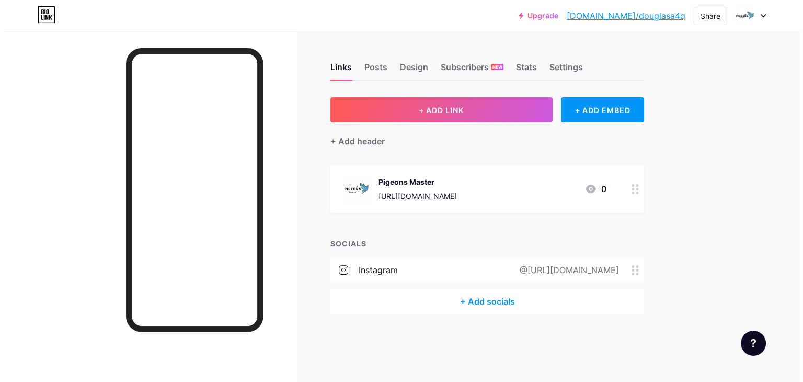
scroll to position [0, 0]
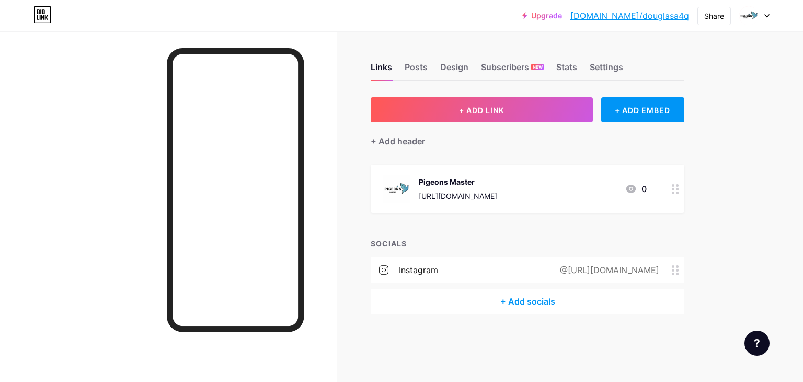
click at [676, 268] on icon at bounding box center [675, 270] width 7 height 10
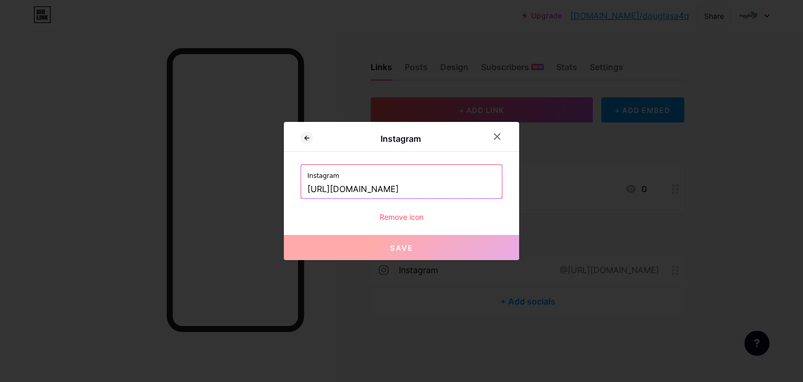
click at [423, 239] on button "Save" at bounding box center [401, 247] width 235 height 25
drag, startPoint x: 408, startPoint y: 211, endPoint x: 400, endPoint y: 216, distance: 9.6
click at [400, 216] on div "Remove icon" at bounding box center [402, 216] width 202 height 11
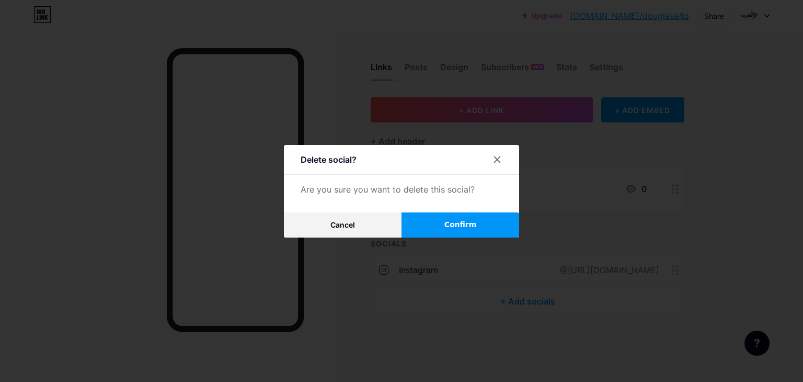
click at [429, 224] on button "Confirm" at bounding box center [461, 224] width 118 height 25
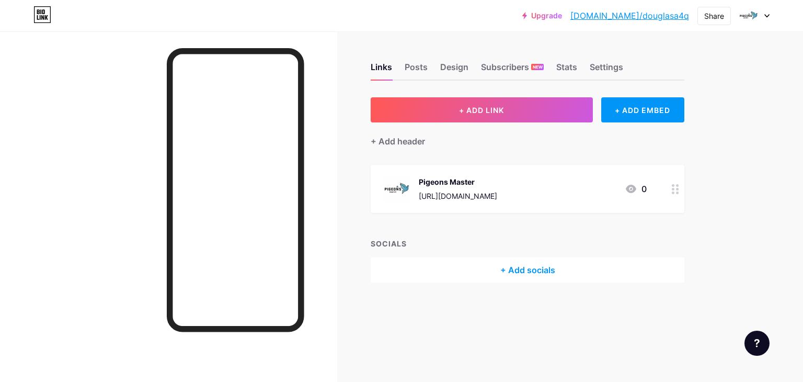
click at [489, 115] on button "+ ADD LINK" at bounding box center [482, 109] width 222 height 25
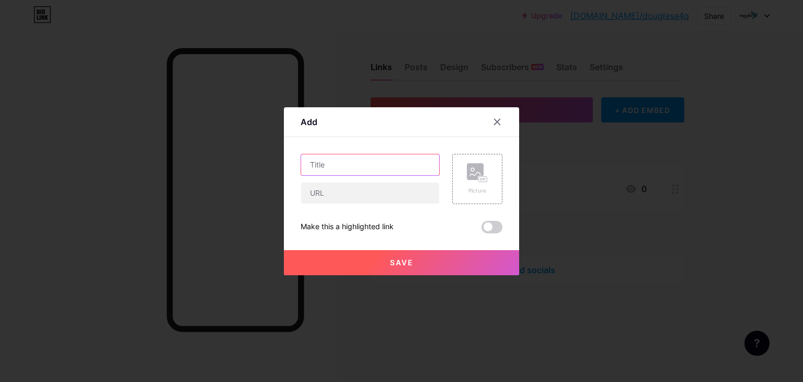
click at [341, 164] on input "text" at bounding box center [370, 164] width 138 height 21
type input "Instagram"
click at [373, 206] on div "Instagram Picture Make this a highlighted link Save" at bounding box center [402, 194] width 202 height 80
click at [379, 198] on input "text" at bounding box center [370, 193] width 138 height 21
paste input "https://www.instagram.com/pigeonsmaster04/"
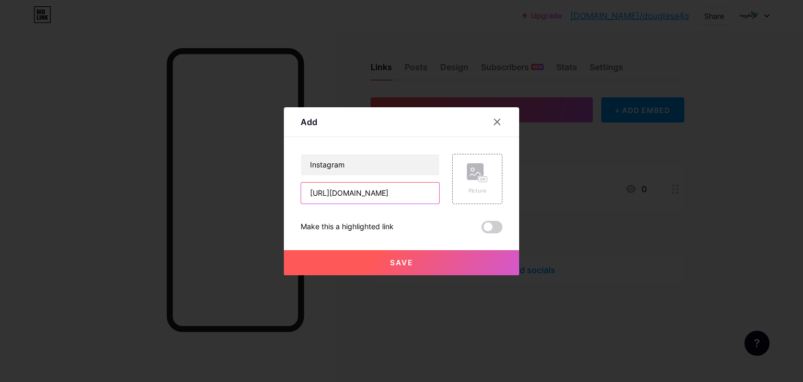
scroll to position [0, 40]
type input "https://www.instagram.com/pigeonsmaster04/"
click at [335, 264] on button "Save" at bounding box center [401, 262] width 235 height 25
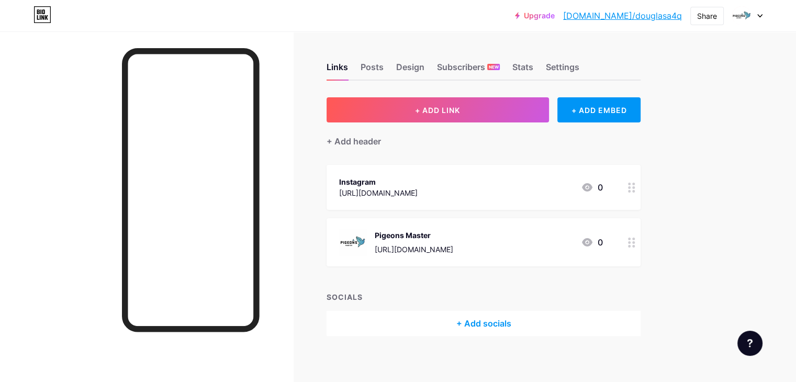
click at [640, 187] on div at bounding box center [631, 187] width 18 height 45
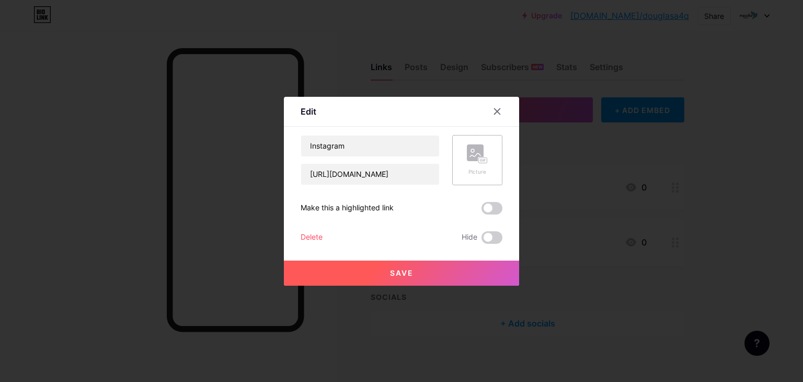
click at [483, 159] on icon at bounding box center [483, 160] width 1 height 3
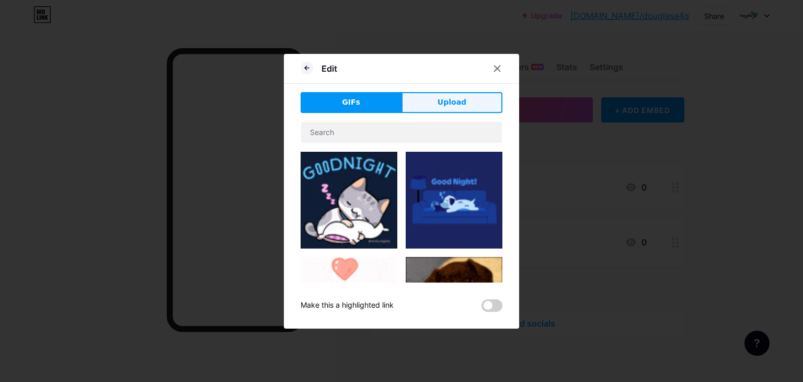
click at [450, 104] on span "Upload" at bounding box center [452, 102] width 29 height 11
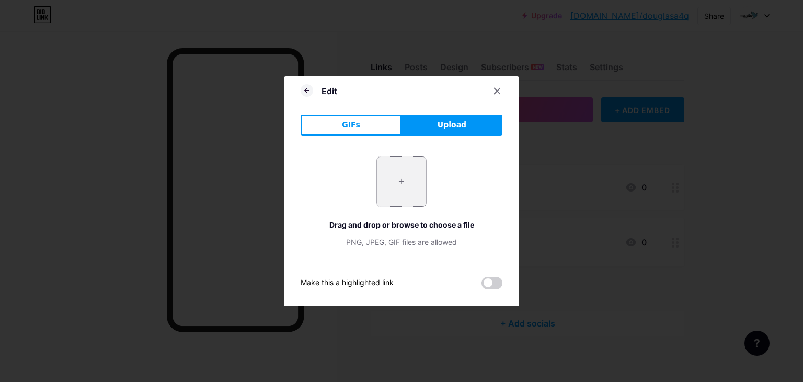
click at [417, 167] on input "file" at bounding box center [401, 181] width 49 height 49
type input "C:\fakepath\Untitled design (77).jpg"
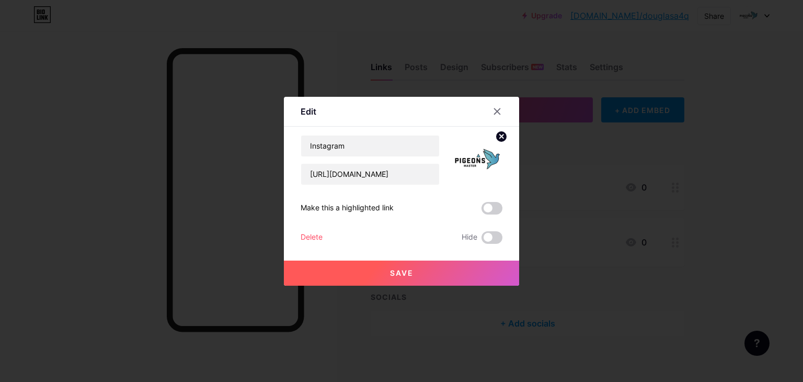
click at [412, 264] on button "Save" at bounding box center [401, 272] width 235 height 25
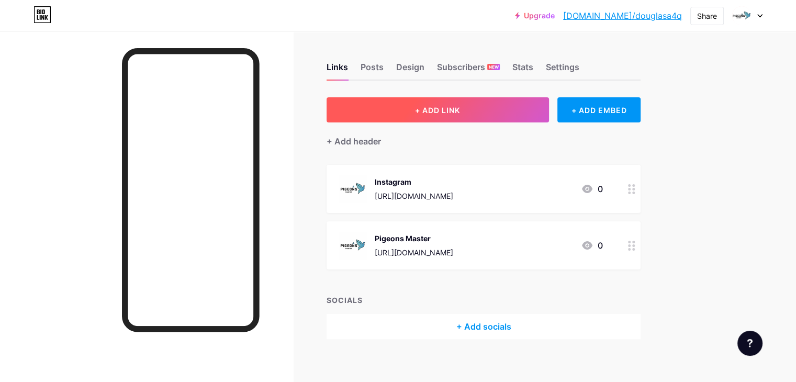
click at [446, 105] on button "+ ADD LINK" at bounding box center [437, 109] width 222 height 25
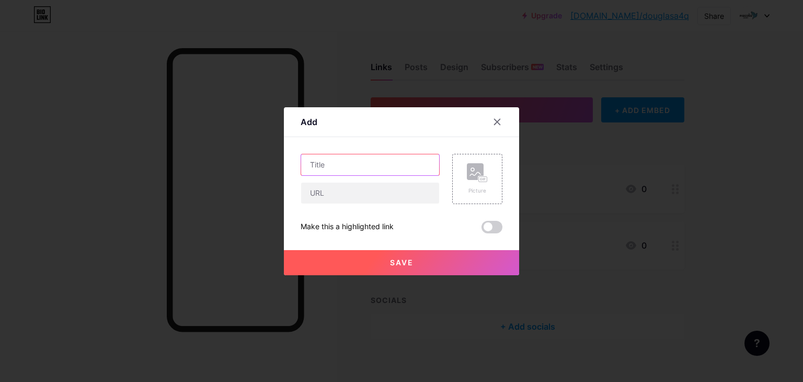
click at [364, 167] on input "text" at bounding box center [370, 164] width 138 height 21
click at [310, 169] on input "Fcebook" at bounding box center [370, 164] width 138 height 21
type input "Facebook"
click at [359, 191] on input "text" at bounding box center [370, 193] width 138 height 21
click at [458, 176] on div "Picture" at bounding box center [477, 179] width 50 height 50
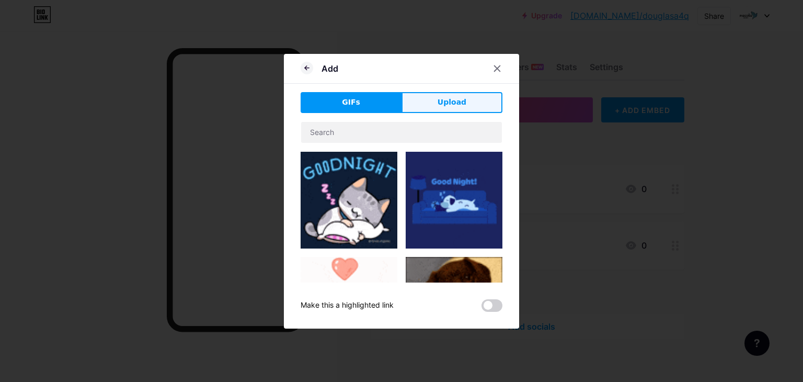
click at [456, 96] on button "Upload" at bounding box center [452, 102] width 101 height 21
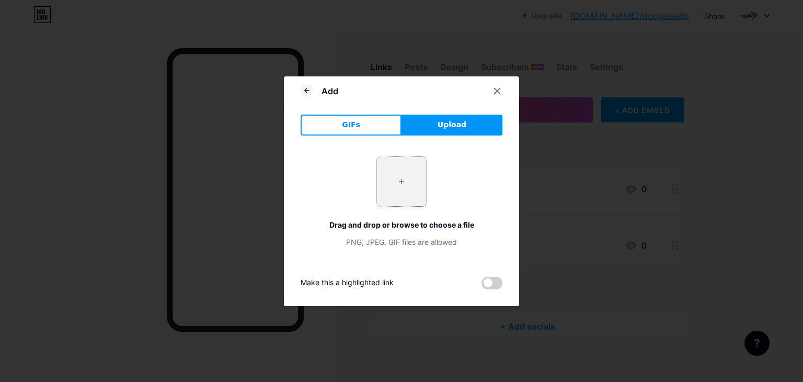
click at [391, 205] on input "file" at bounding box center [401, 181] width 49 height 49
type input "C:\fakepath\Untitled design (77).jpg"
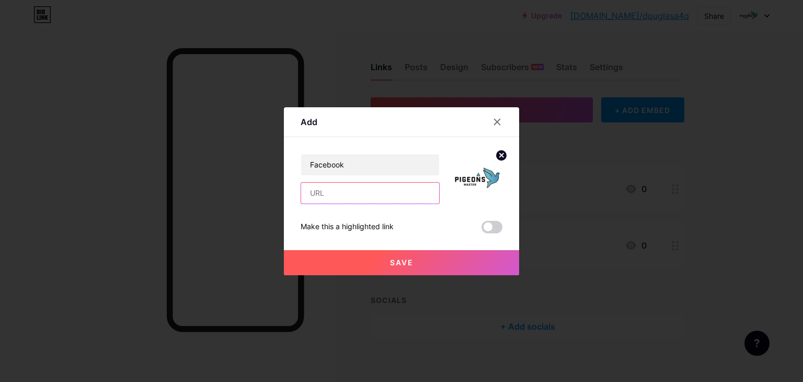
click at [353, 201] on input "text" at bounding box center [370, 193] width 138 height 21
paste input "https://www.facebook.com/birdperventionservices"
type input "https://www.facebook.com/birdperventionservices"
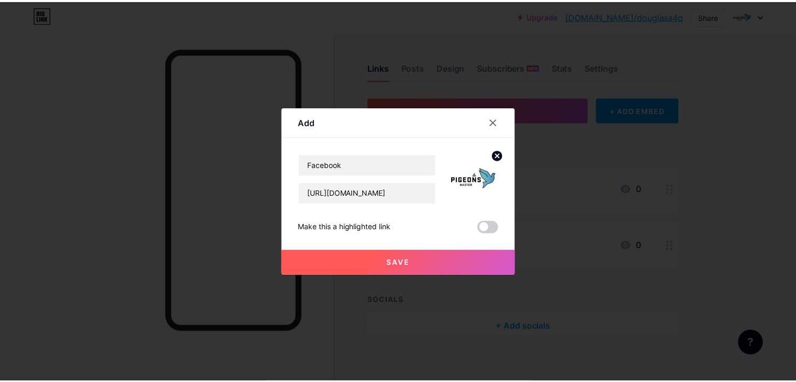
scroll to position [0, 0]
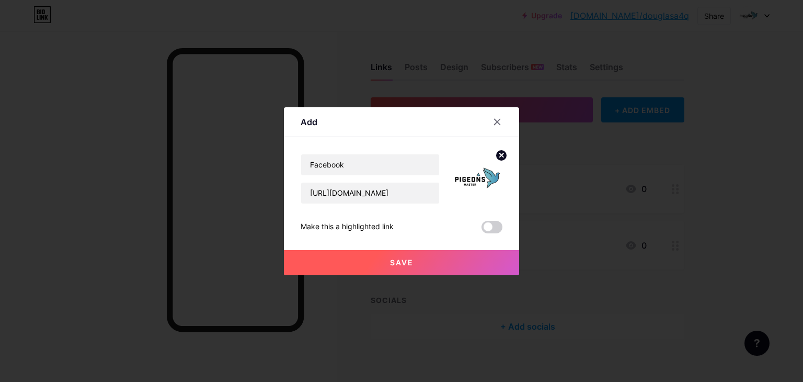
click at [349, 263] on button "Save" at bounding box center [401, 262] width 235 height 25
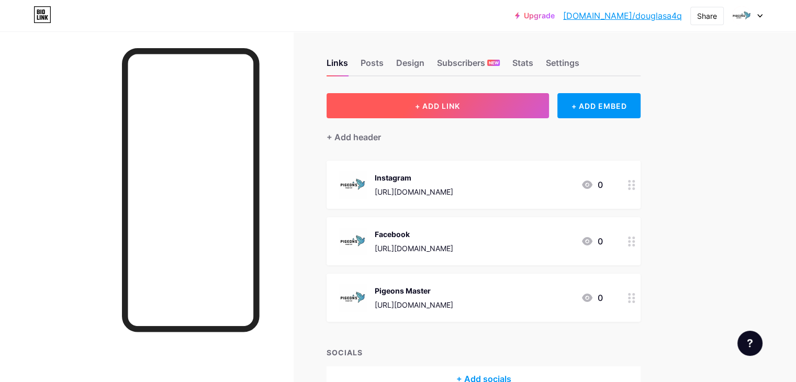
scroll to position [5, 0]
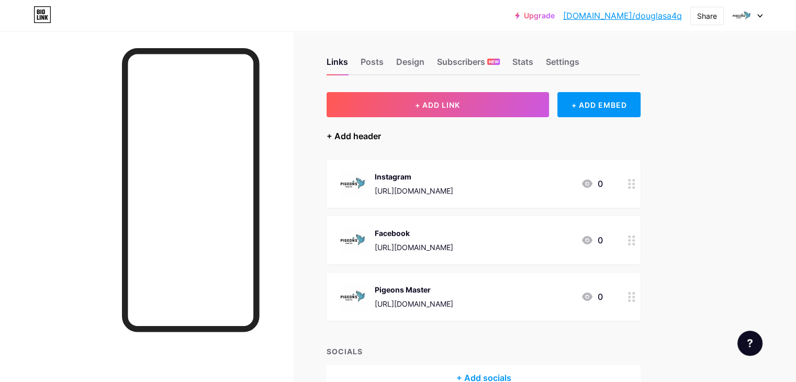
click at [381, 141] on div "+ Add header" at bounding box center [353, 136] width 54 height 13
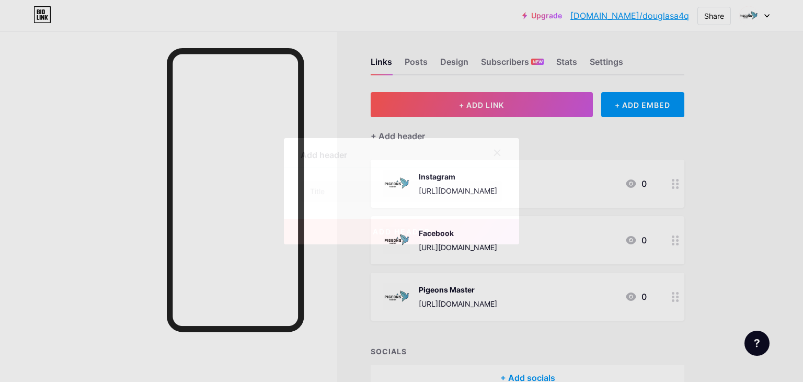
click at [409, 202] on div "add header" at bounding box center [401, 223] width 235 height 42
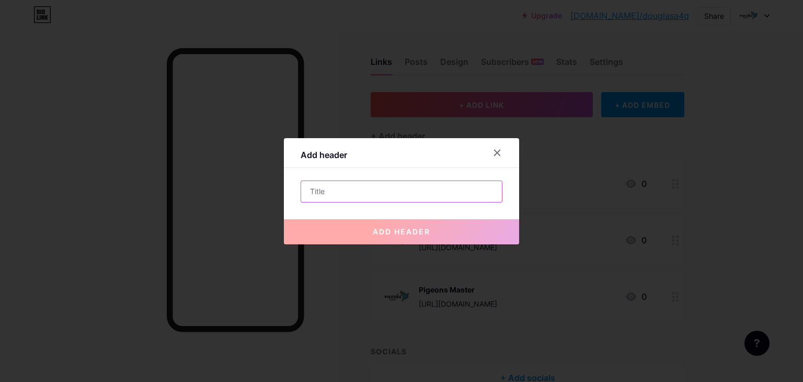
click at [409, 191] on input "text" at bounding box center [401, 191] width 201 height 21
type input "Keep your balcony pigeon-free"
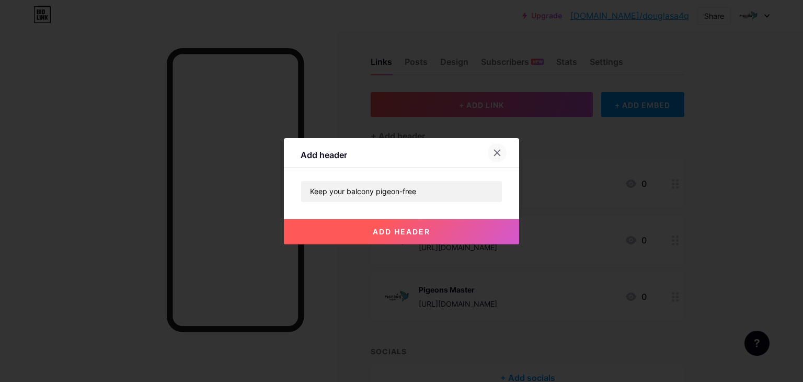
click at [494, 154] on icon at bounding box center [497, 153] width 8 height 8
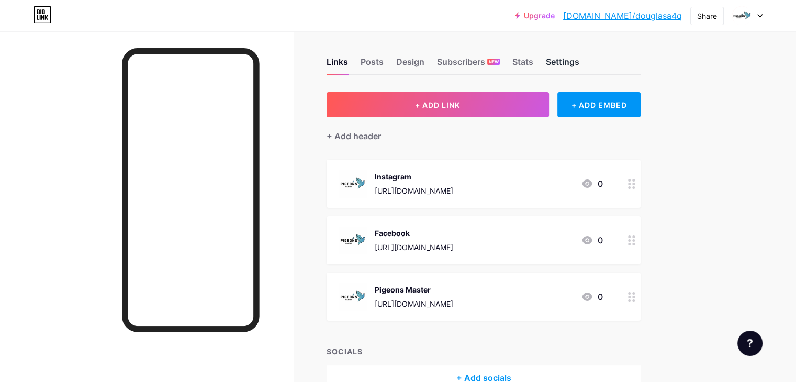
click at [579, 63] on div "Settings" at bounding box center [562, 64] width 33 height 19
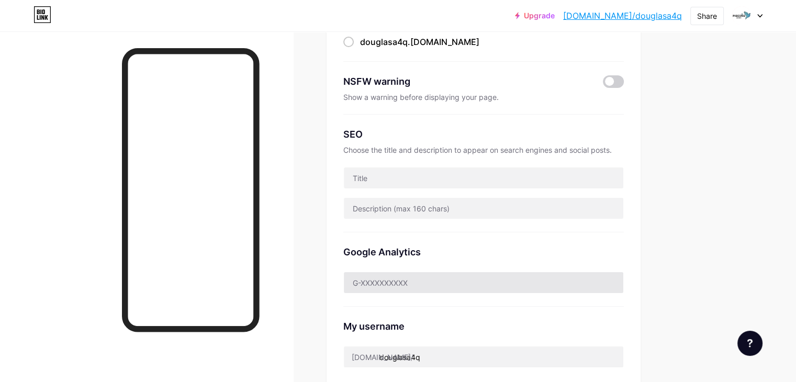
scroll to position [123, 0]
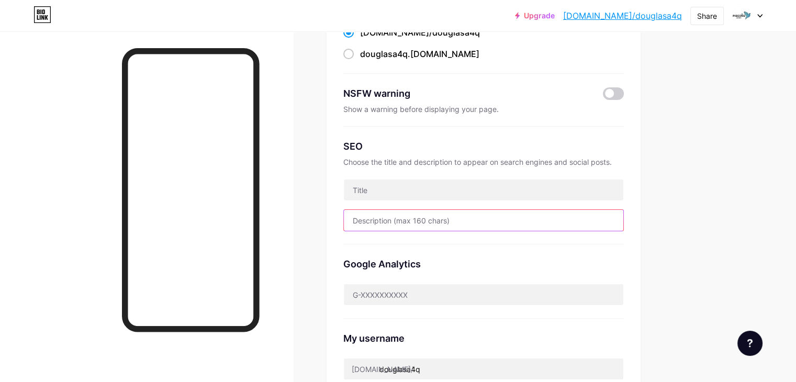
click at [475, 216] on input "text" at bounding box center [483, 220] width 279 height 21
paste input "Do you need bird or pigeon exclusion services in Ontario? Looking for a crowbar…"
drag, startPoint x: 639, startPoint y: 220, endPoint x: 722, endPoint y: 219, distance: 83.2
click at [684, 219] on div "Links Posts Design Subscribers NEW Stats Settings Preferred link This is an aes…" at bounding box center [342, 320] width 684 height 825
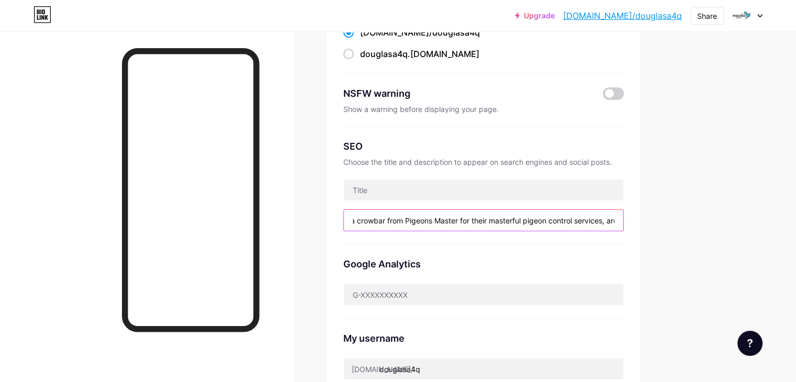
scroll to position [0, 0]
click at [463, 222] on input "Do you need bird or pigeon exclusion services in Ontario? Looking for a crowbar…" at bounding box center [483, 220] width 279 height 21
paste input "Master pigeon control in Ontario by Pigeons Master—secure your property, enhanc…"
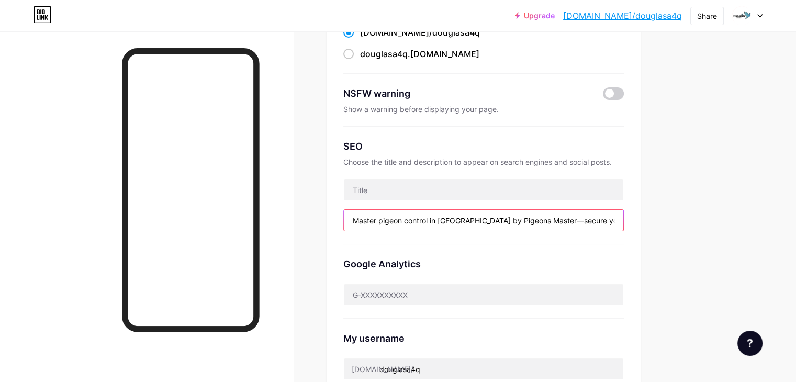
drag, startPoint x: 423, startPoint y: 216, endPoint x: 377, endPoint y: 221, distance: 46.3
click at [377, 221] on div "Preferred link This is an aesthetic choice. Both links are usable. bio.link/ do…" at bounding box center [483, 204] width 314 height 460
click at [397, 220] on input "pigeon control in Ontario by Pigeons Master—secure your property, enhance safet…" at bounding box center [483, 220] width 279 height 21
click at [421, 219] on input "Pigeon control in Ontario by Pigeons Master—secure your property, enhance safet…" at bounding box center [483, 220] width 279 height 21
click at [614, 218] on input "Pigeon master control in Ontario by Pigeons Master—secure your property, enhanc…" at bounding box center [483, 220] width 279 height 21
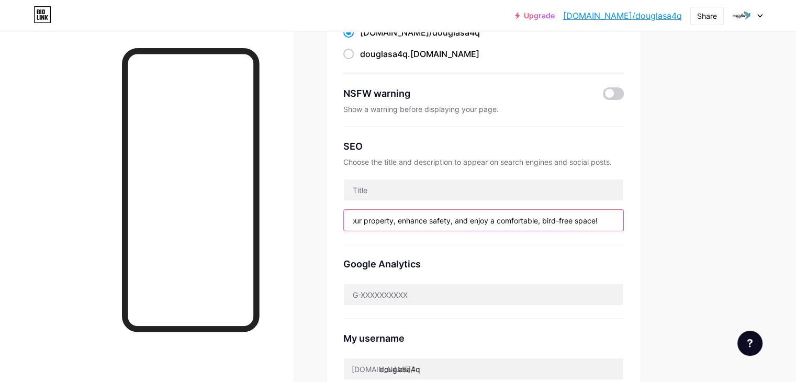
scroll to position [0, 267]
drag, startPoint x: 608, startPoint y: 217, endPoint x: 686, endPoint y: 216, distance: 77.9
click at [684, 216] on div "Links Posts Design Subscribers NEW Stats Settings Preferred link This is an aes…" at bounding box center [342, 320] width 684 height 825
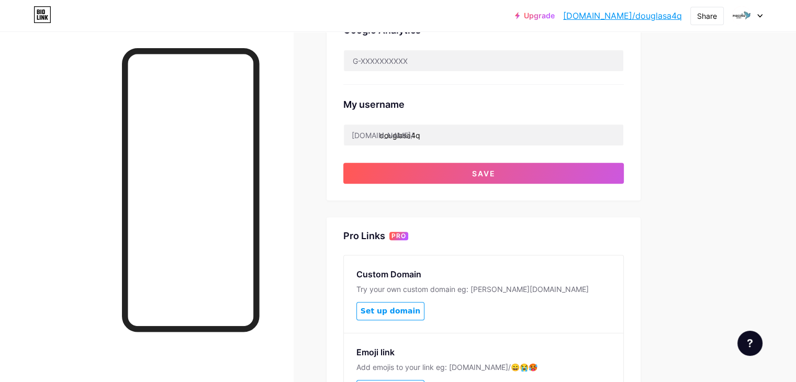
scroll to position [358, 0]
type input "Pigeon master control in Ontario by Pigeons Master—secure your property, enhanc…"
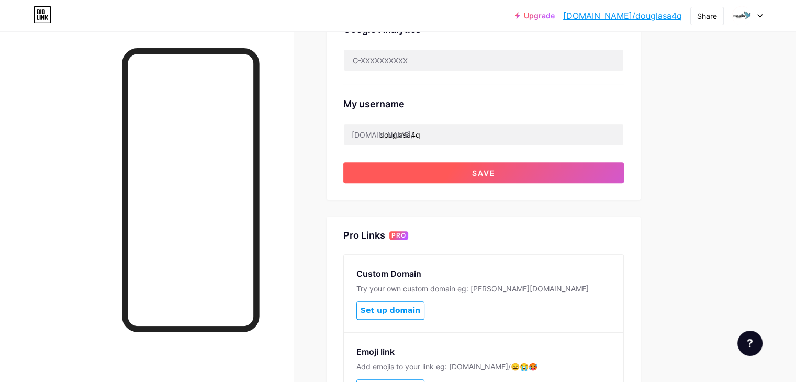
click at [548, 177] on button "Save" at bounding box center [483, 172] width 280 height 21
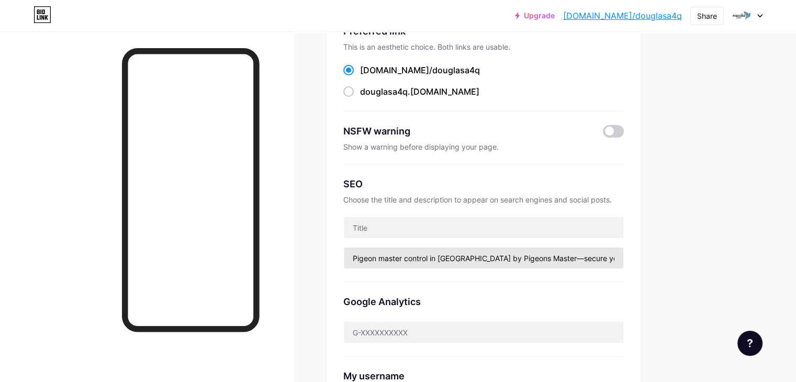
scroll to position [87, 0]
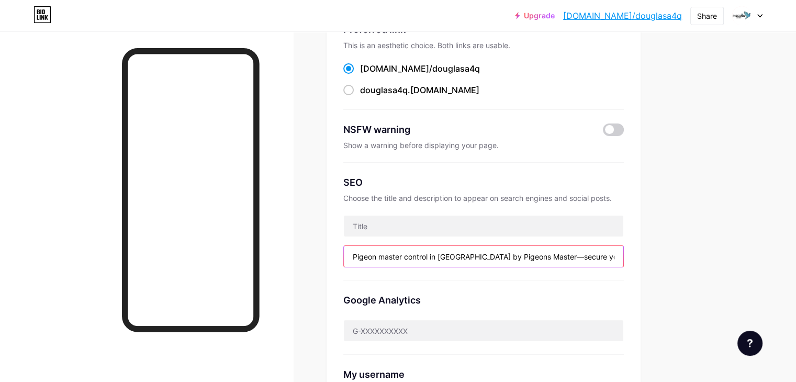
click at [556, 259] on input "Pigeon master control in Ontario by Pigeons Master—secure your property, enhanc…" at bounding box center [483, 256] width 279 height 21
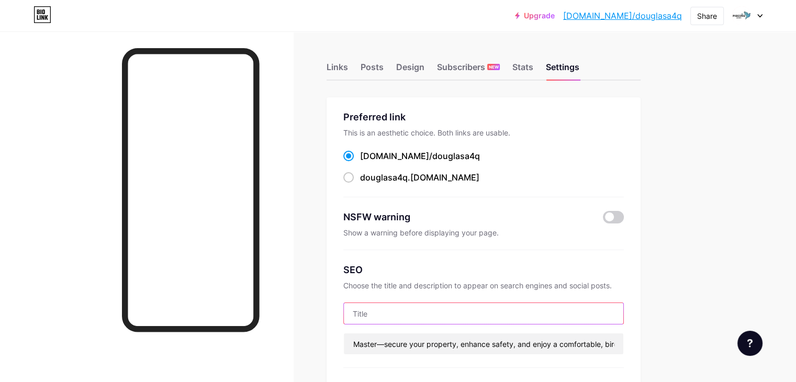
scroll to position [0, 0]
click at [472, 305] on input "text" at bounding box center [483, 313] width 279 height 21
click at [471, 305] on input "text" at bounding box center [483, 313] width 279 height 21
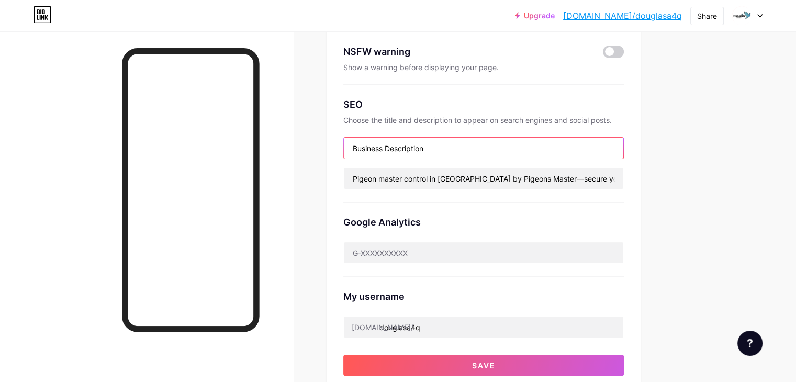
scroll to position [165, 0]
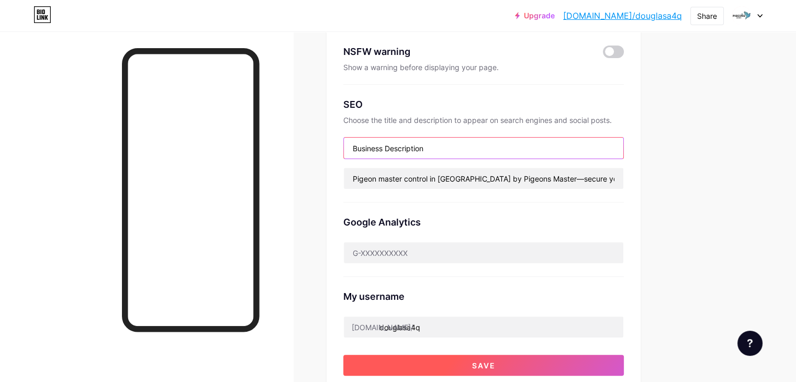
type input "Business Description"
click at [511, 365] on button "Save" at bounding box center [483, 365] width 280 height 21
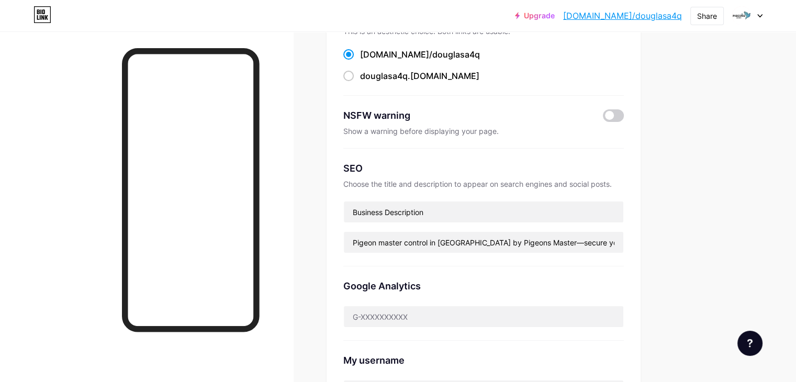
scroll to position [0, 0]
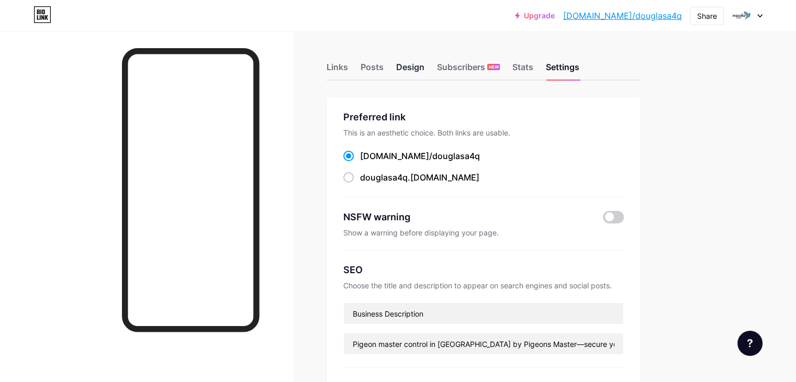
click at [424, 70] on div "Design" at bounding box center [410, 70] width 28 height 19
click at [383, 65] on div "Posts" at bounding box center [371, 70] width 23 height 19
click at [348, 69] on div "Links" at bounding box center [336, 70] width 21 height 19
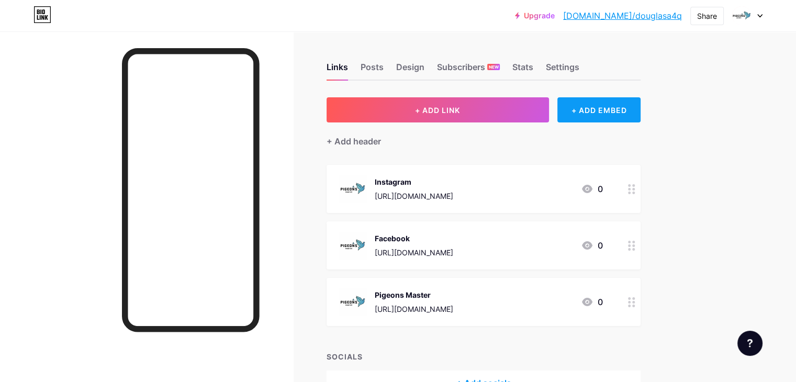
click at [631, 105] on div "+ ADD EMBED" at bounding box center [598, 109] width 83 height 25
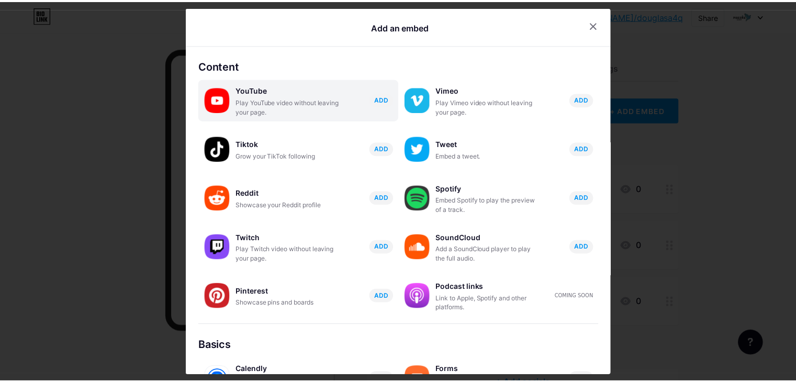
scroll to position [164, 0]
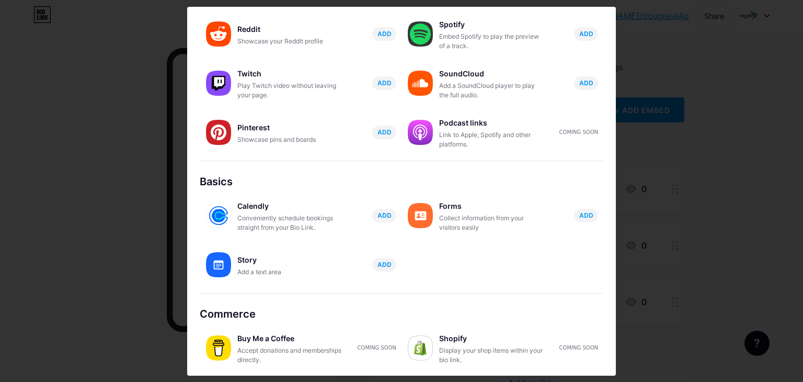
click at [744, 285] on div at bounding box center [401, 191] width 803 height 382
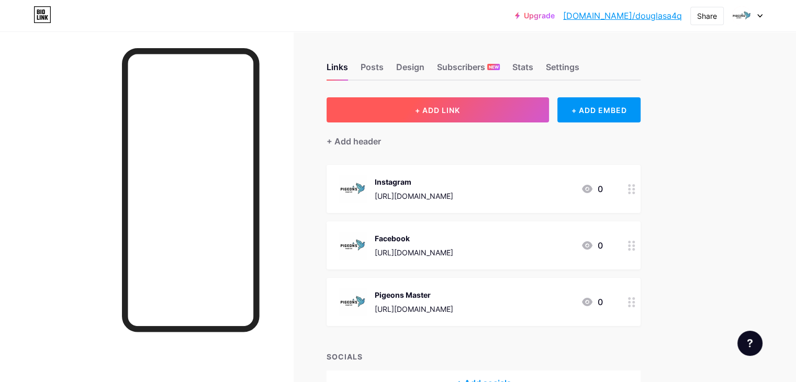
click at [526, 107] on button "+ ADD LINK" at bounding box center [437, 109] width 222 height 25
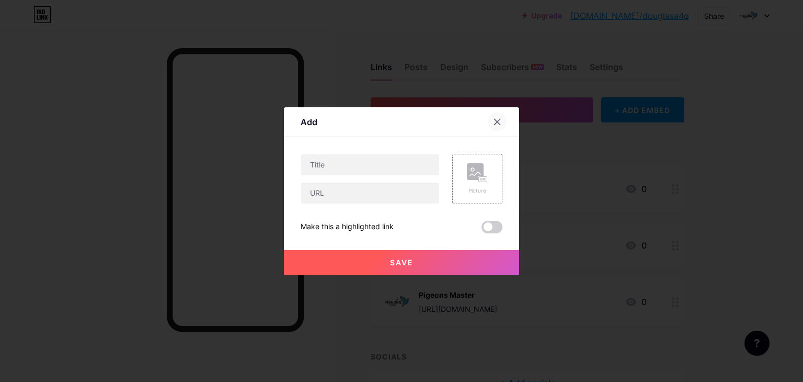
click at [496, 120] on icon at bounding box center [497, 122] width 8 height 8
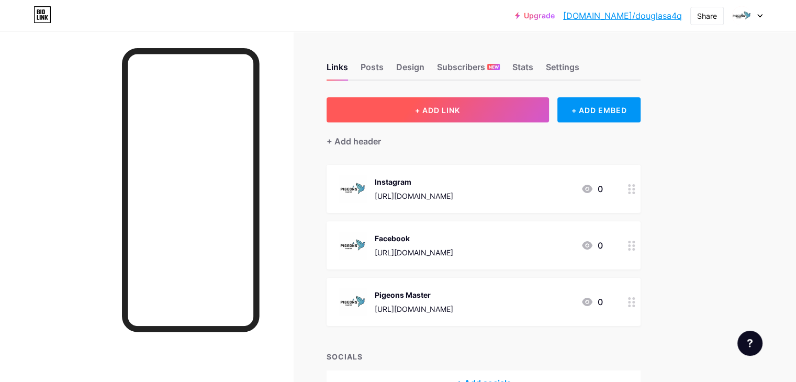
scroll to position [0, 0]
click at [460, 108] on span "+ ADD LINK" at bounding box center [437, 110] width 45 height 9
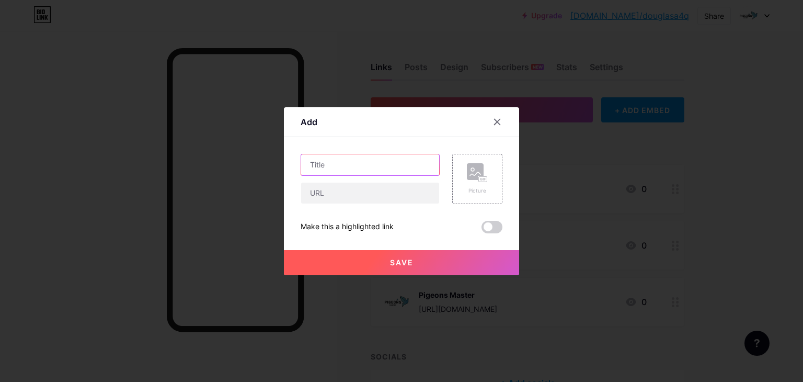
click at [313, 163] on input "text" at bounding box center [370, 164] width 138 height 21
click at [325, 193] on input "text" at bounding box center [370, 193] width 138 height 21
click at [665, 130] on div at bounding box center [401, 191] width 803 height 382
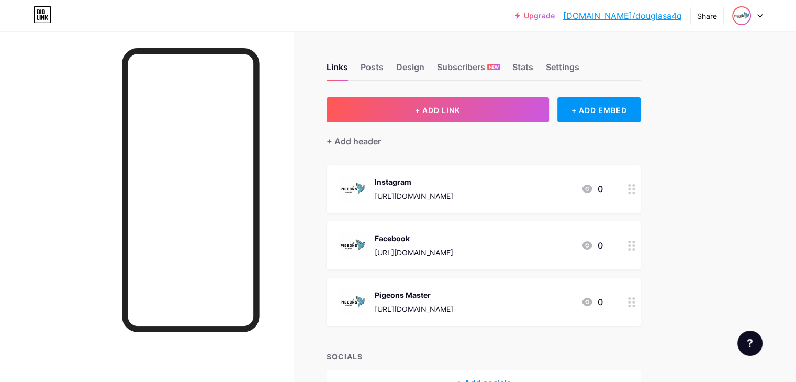
click at [741, 12] on img at bounding box center [741, 15] width 17 height 17
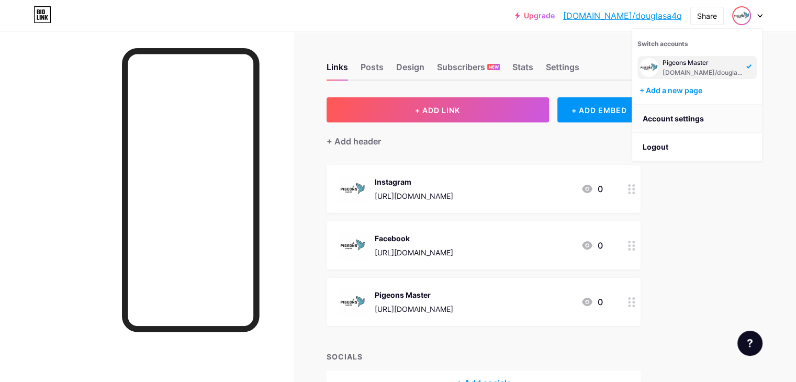
click at [682, 117] on link "Account settings" at bounding box center [697, 119] width 130 height 28
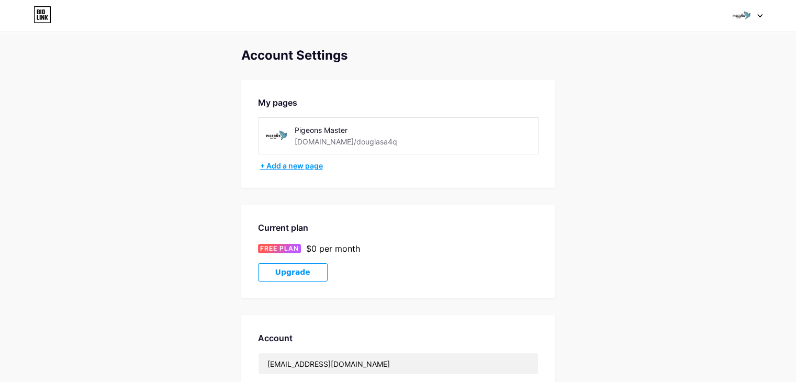
click at [285, 168] on div "+ Add a new page" at bounding box center [399, 166] width 278 height 10
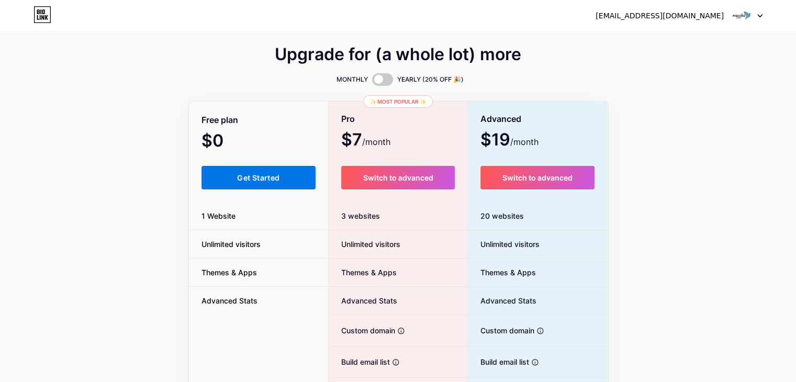
click at [247, 178] on span "Get Started" at bounding box center [258, 177] width 42 height 9
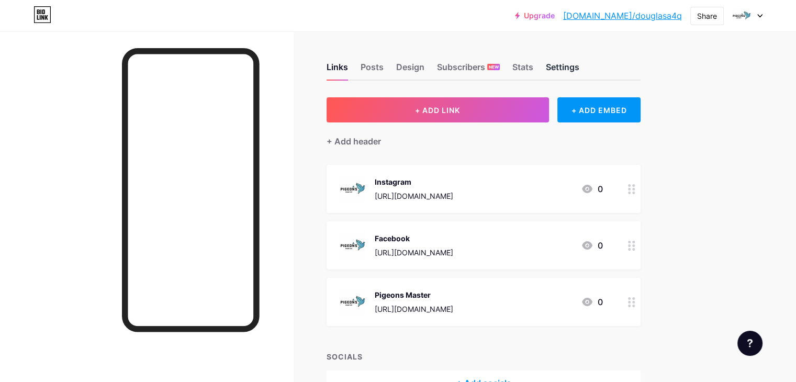
click at [579, 67] on div "Settings" at bounding box center [562, 70] width 33 height 19
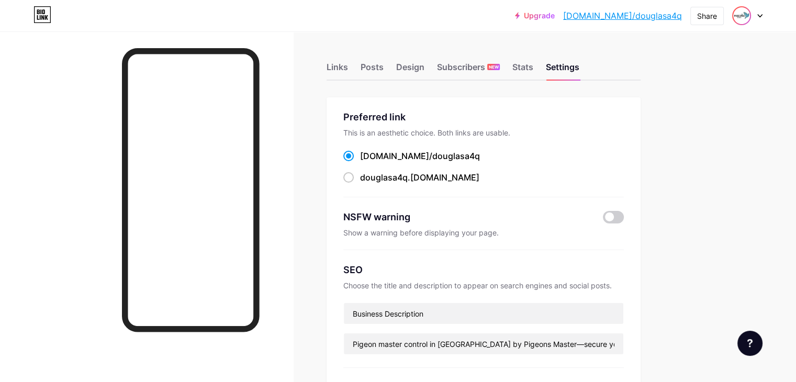
click at [734, 18] on img at bounding box center [741, 15] width 17 height 17
click at [677, 65] on div "Pigeons Master" at bounding box center [702, 63] width 81 height 8
click at [745, 18] on img at bounding box center [741, 15] width 17 height 17
click at [707, 115] on link "Account settings" at bounding box center [697, 119] width 130 height 28
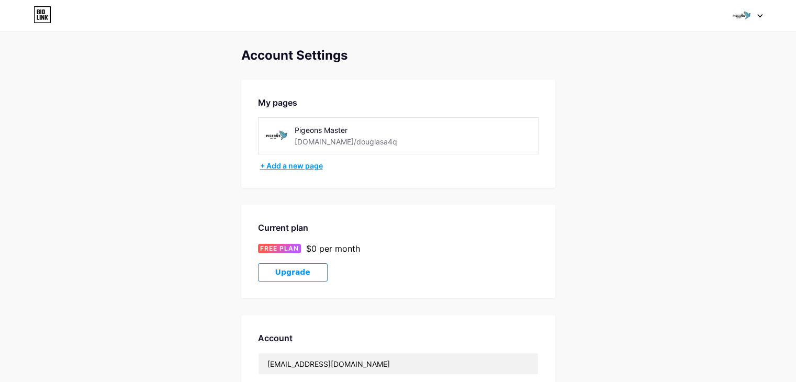
click at [297, 166] on div "+ Add a new page" at bounding box center [399, 166] width 278 height 10
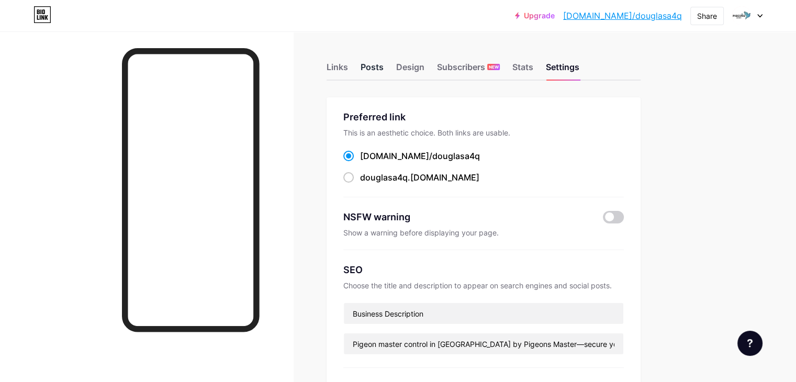
click at [383, 69] on div "Posts" at bounding box center [371, 70] width 23 height 19
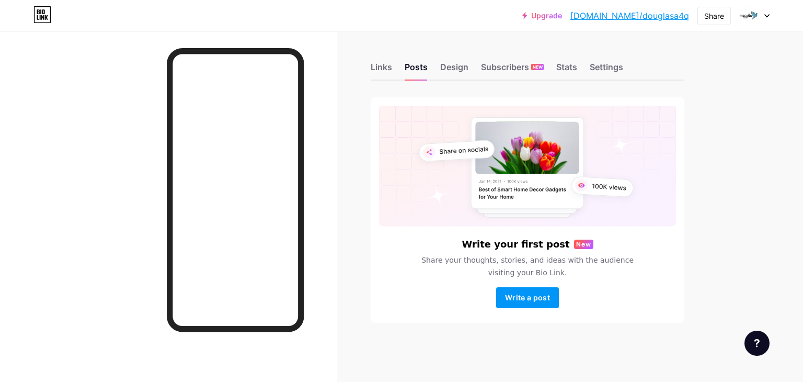
click at [555, 310] on div "Write your first post New Share your thoughts, stories, and ideas with the audi…" at bounding box center [528, 209] width 314 height 225
click at [551, 299] on button "Write a post" at bounding box center [527, 297] width 63 height 21
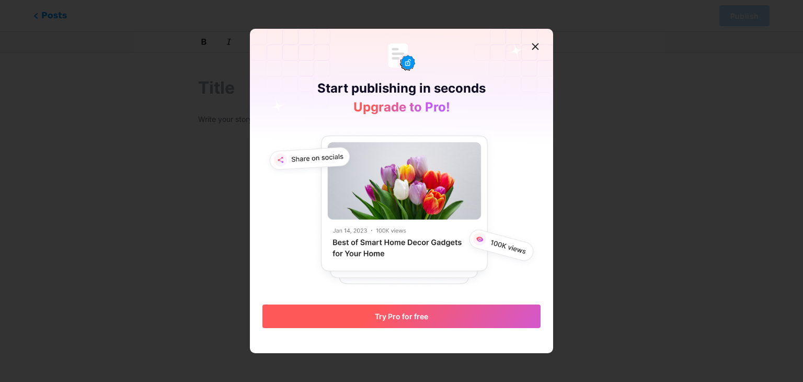
click at [431, 304] on button "Try Pro for free" at bounding box center [402, 316] width 278 height 24
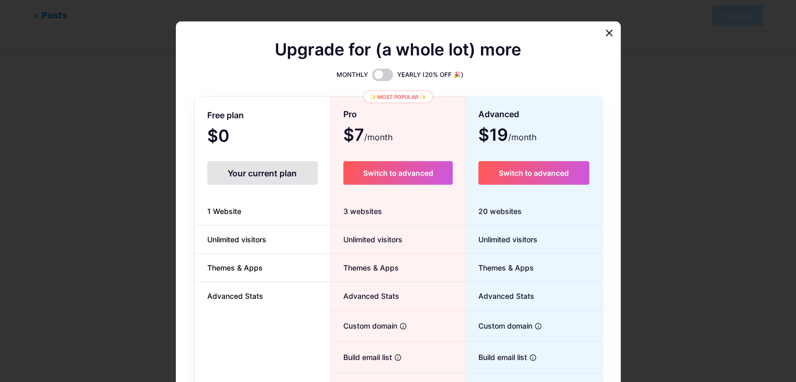
click at [246, 169] on div "Your current plan" at bounding box center [262, 173] width 110 height 24
click at [603, 37] on div at bounding box center [608, 33] width 19 height 19
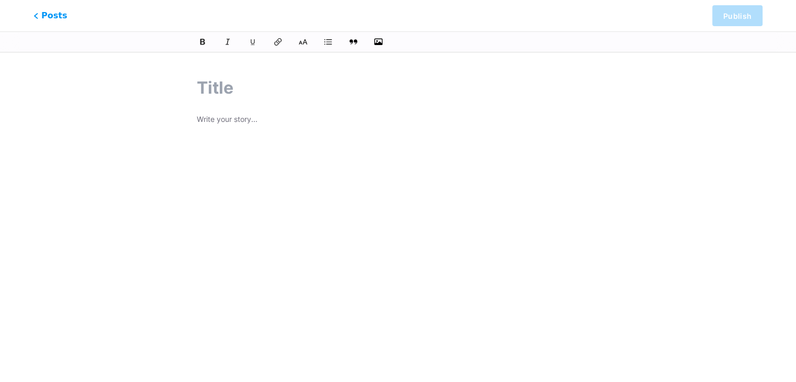
drag, startPoint x: 289, startPoint y: 80, endPoint x: 283, endPoint y: 84, distance: 6.8
click at [289, 81] on input "text" at bounding box center [398, 87] width 402 height 25
click at [262, 120] on p at bounding box center [398, 120] width 402 height 15
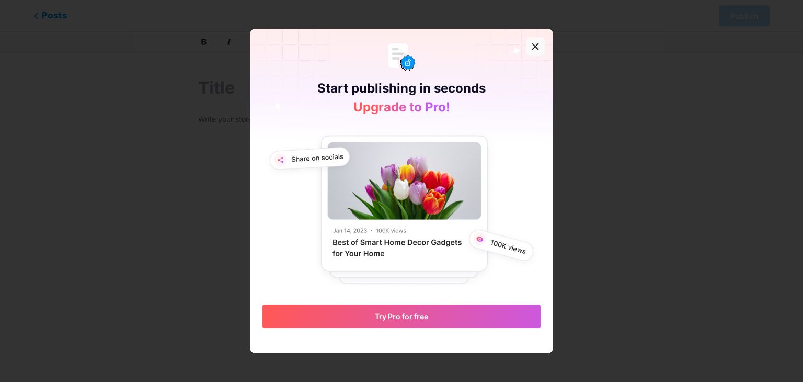
click at [531, 46] on icon at bounding box center [535, 46] width 8 height 8
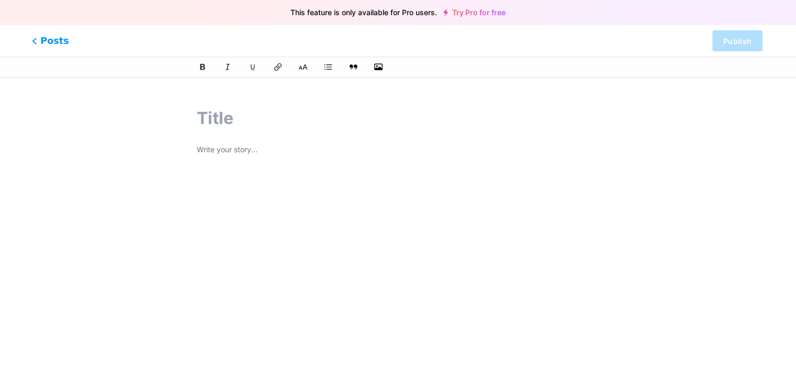
click at [36, 43] on icon at bounding box center [34, 40] width 3 height 5
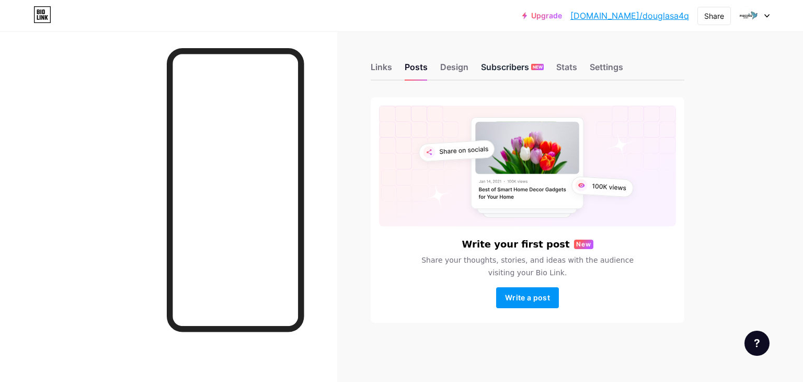
click at [525, 66] on div "Subscribers NEW" at bounding box center [512, 70] width 63 height 19
click at [568, 76] on div "Stats" at bounding box center [567, 70] width 21 height 19
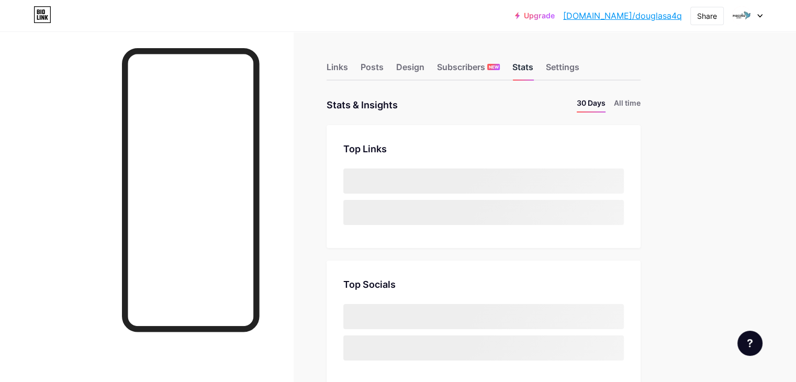
click at [533, 76] on div "Stats" at bounding box center [522, 70] width 21 height 19
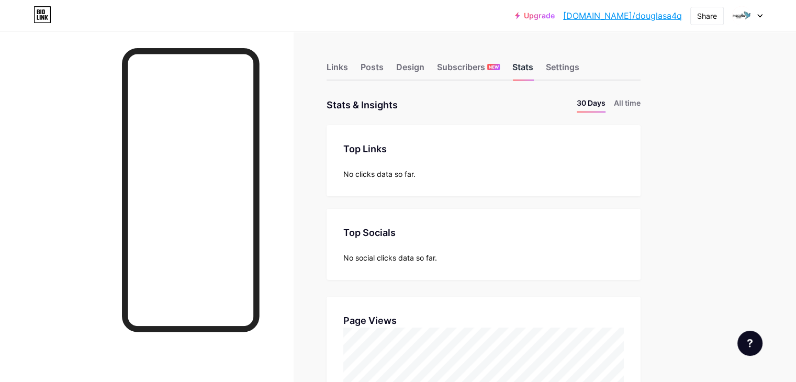
scroll to position [381, 795]
